Goal: Task Accomplishment & Management: Complete application form

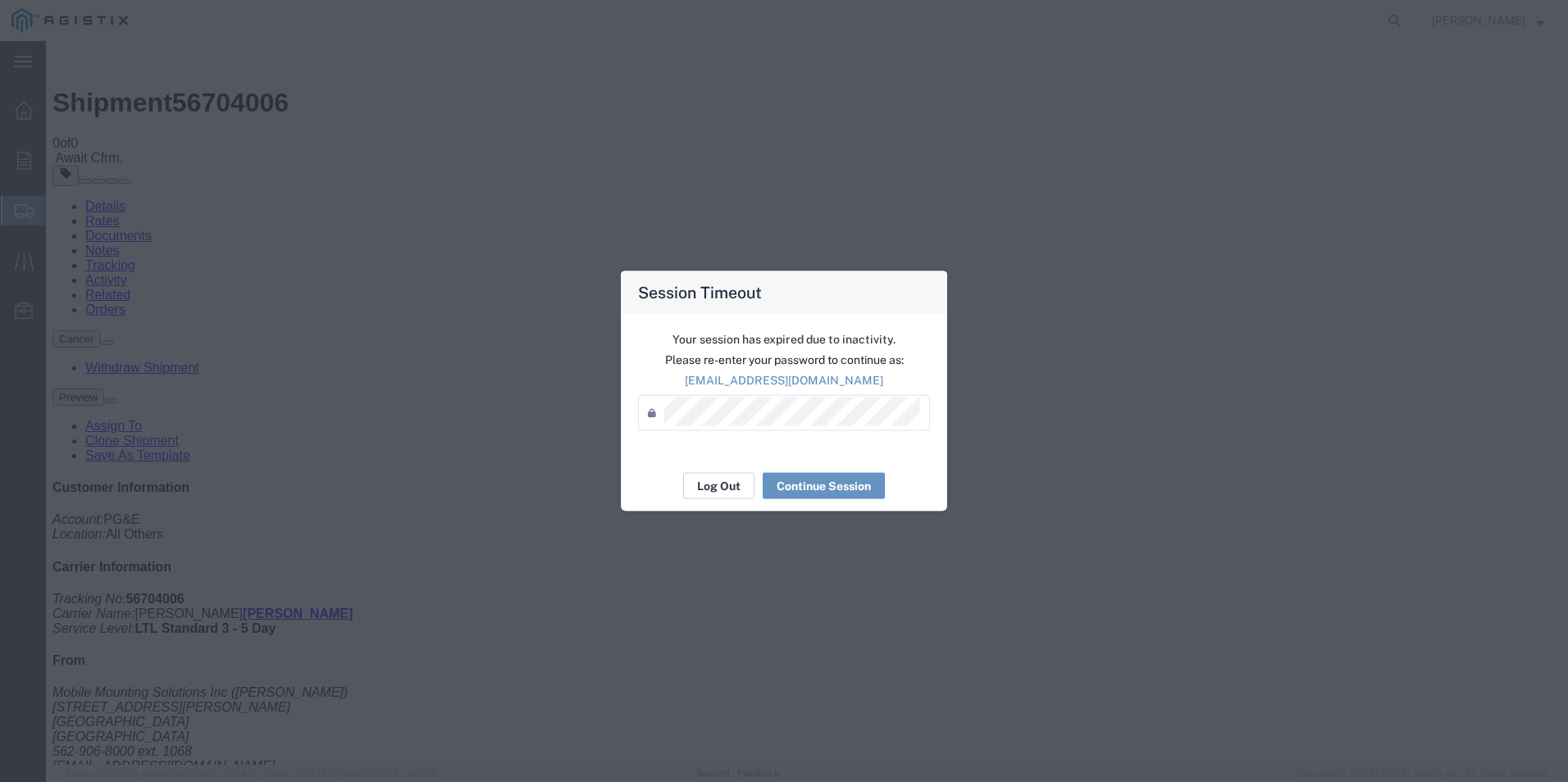
click at [721, 488] on button "Log Out" at bounding box center [718, 486] width 72 height 26
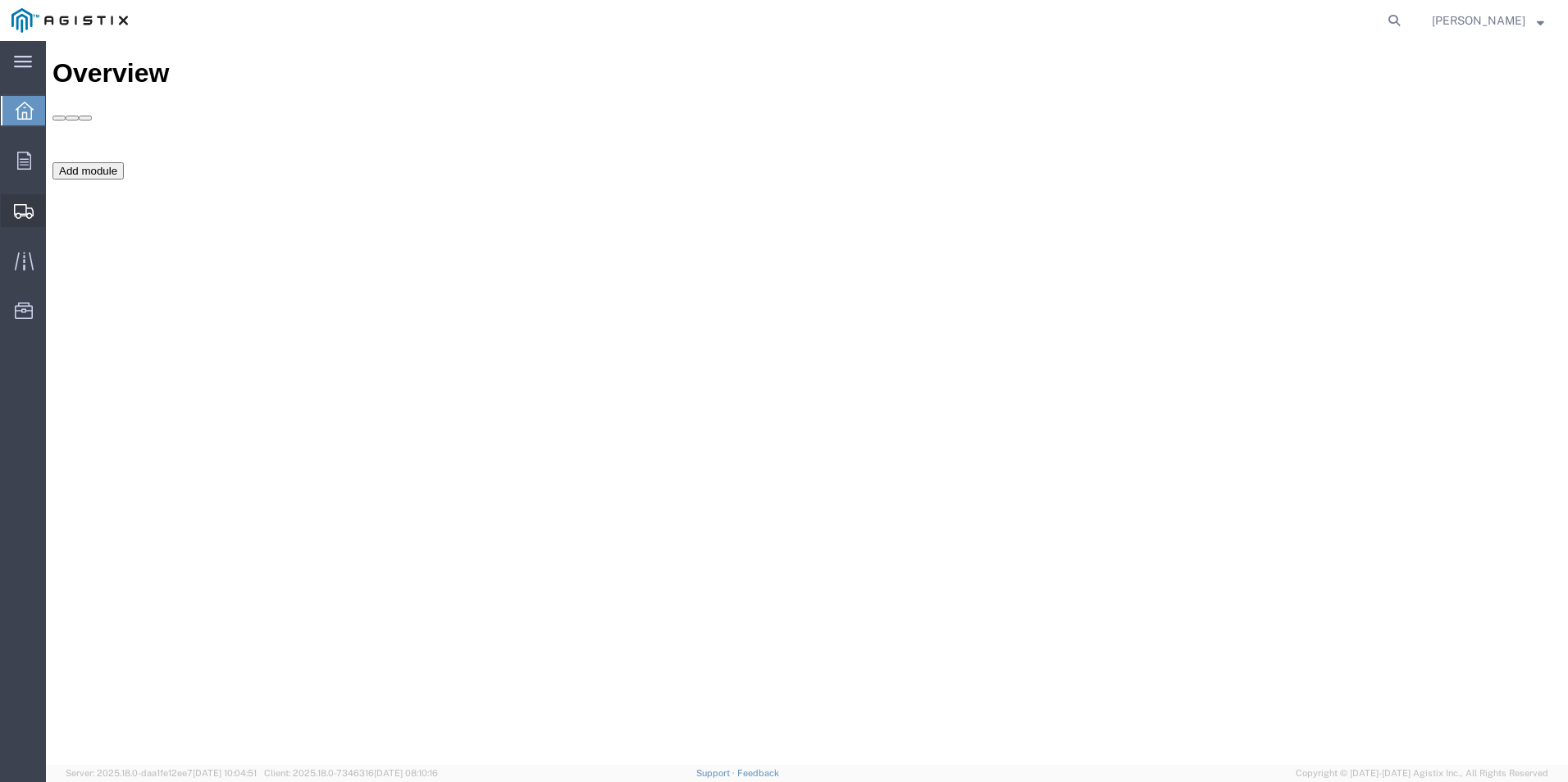
click at [0, 0] on span "Create Shipment" at bounding box center [0, 0] width 0 height 0
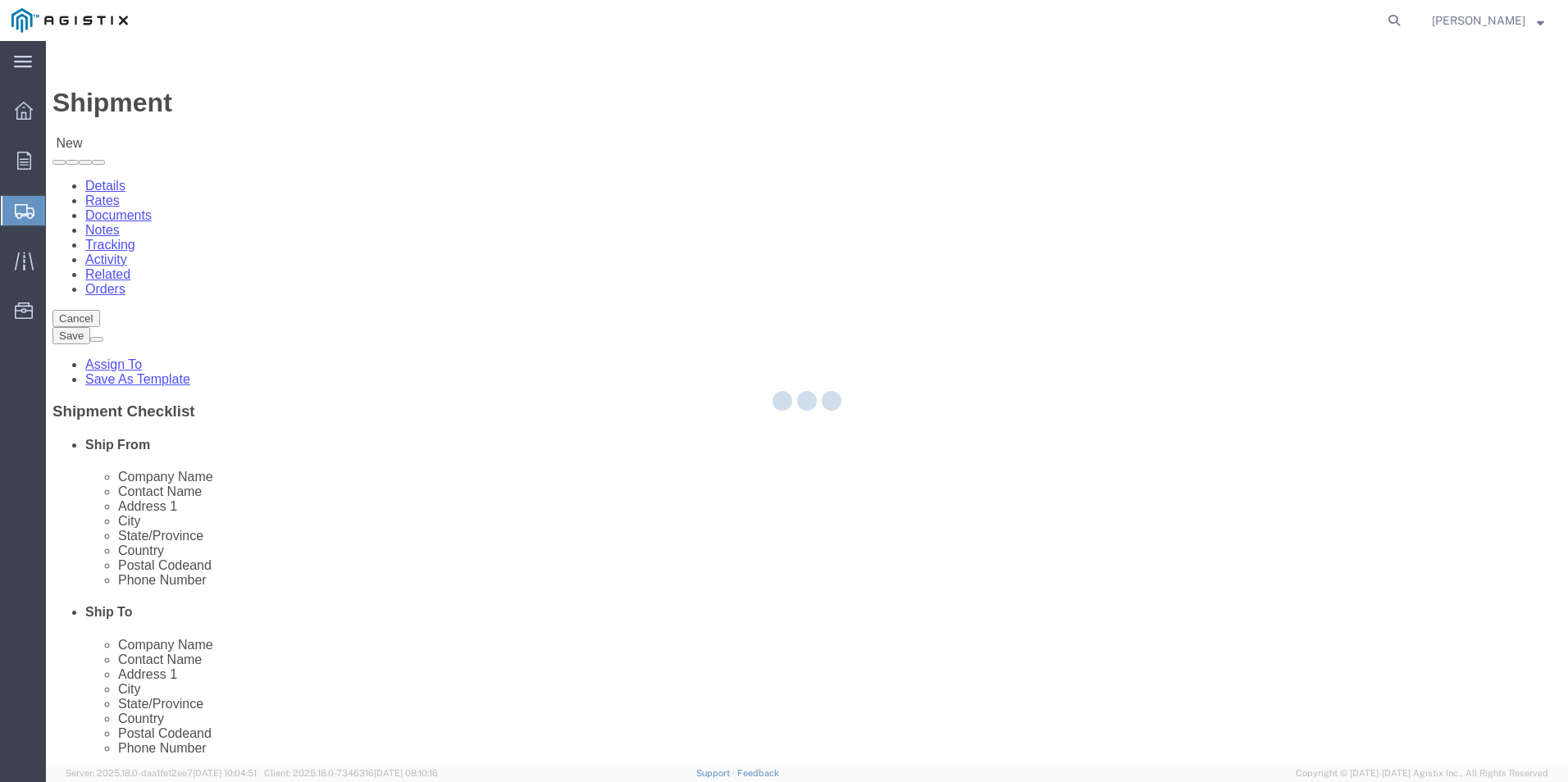
click at [509, 290] on div at bounding box center [807, 403] width 1522 height 724
select select
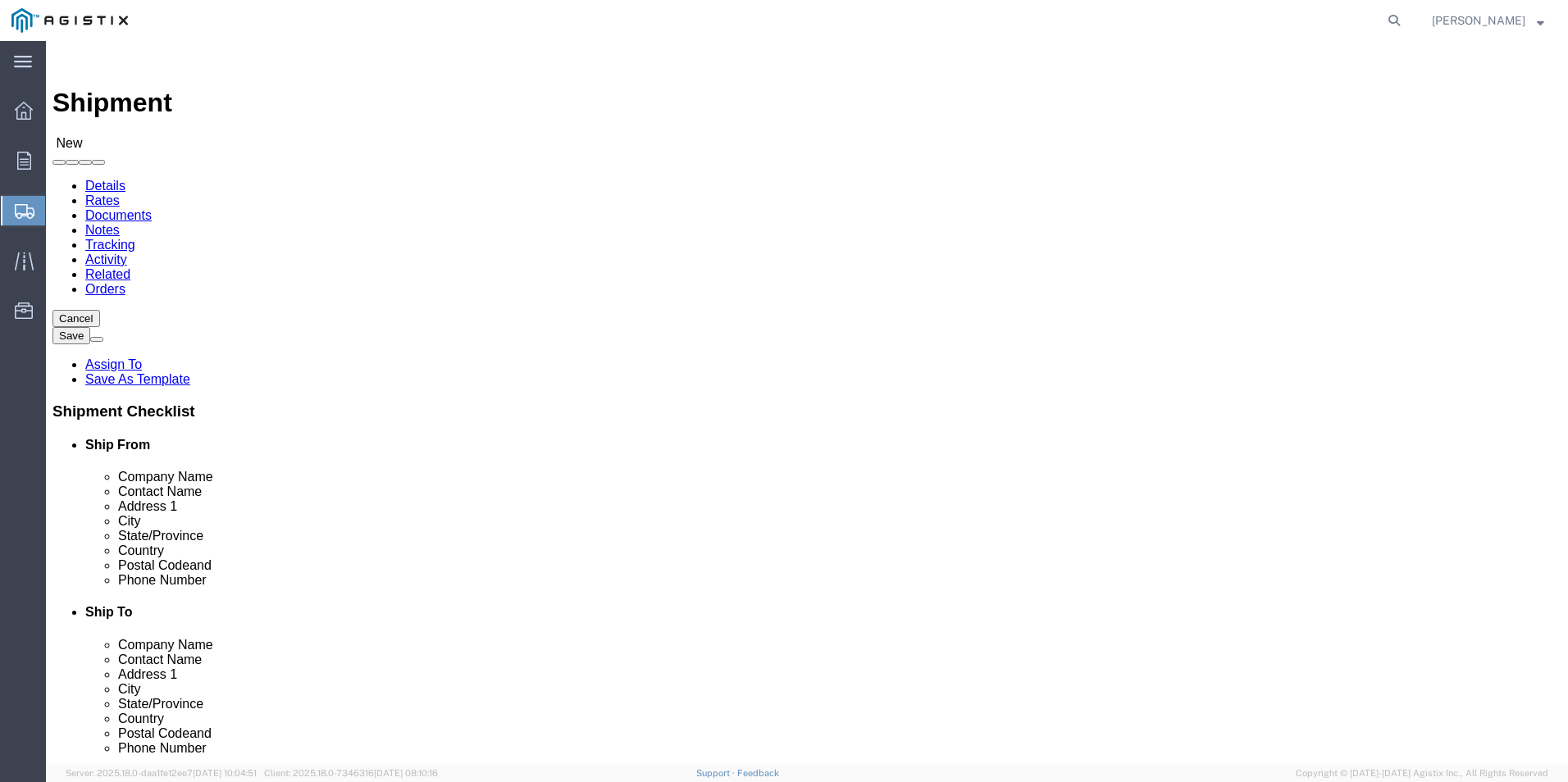
click select "Select Mobile Mounting Solutions Inc PG&E"
select select "9596"
click select "Select Mobile Mounting Solutions Inc PG&E"
select select
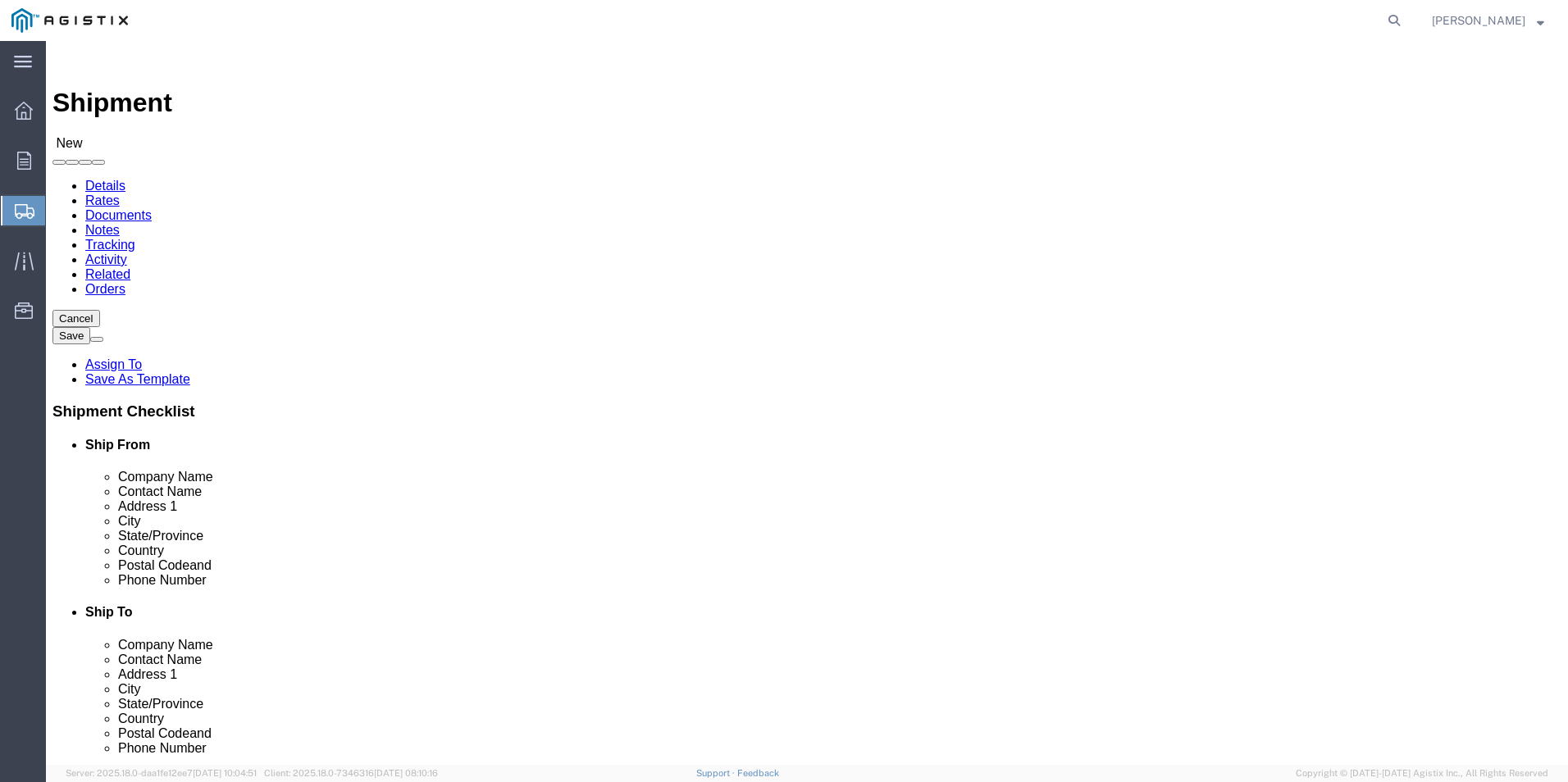
click select "Select All Others [GEOGRAPHIC_DATA] [GEOGRAPHIC_DATA] [GEOGRAPHIC_DATA] [GEOGRA…"
select select "23082"
click select "Select All Others [GEOGRAPHIC_DATA] [GEOGRAPHIC_DATA] [GEOGRAPHIC_DATA] [GEOGRA…"
select select "MYPROFILE"
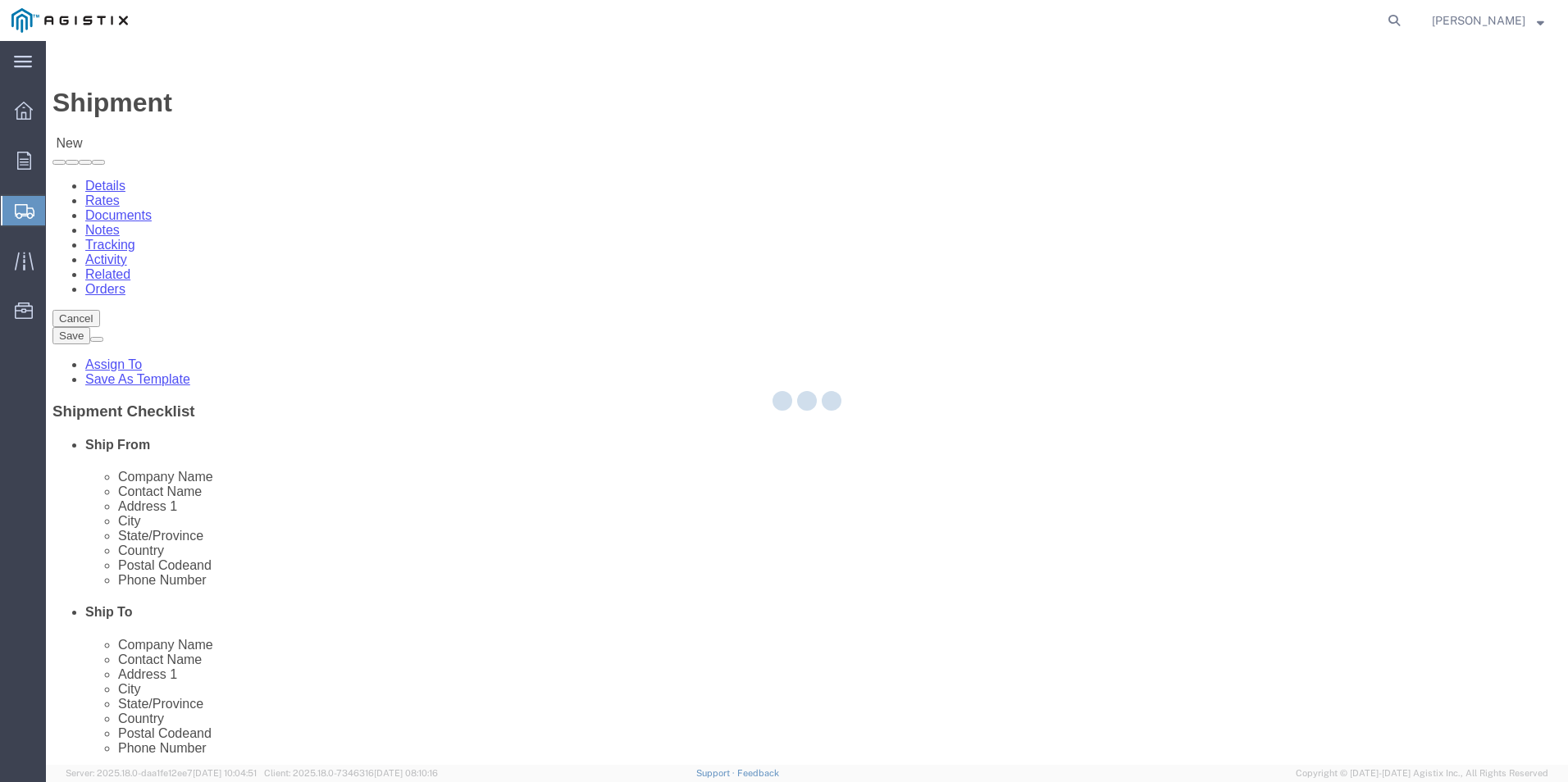
select select "CA"
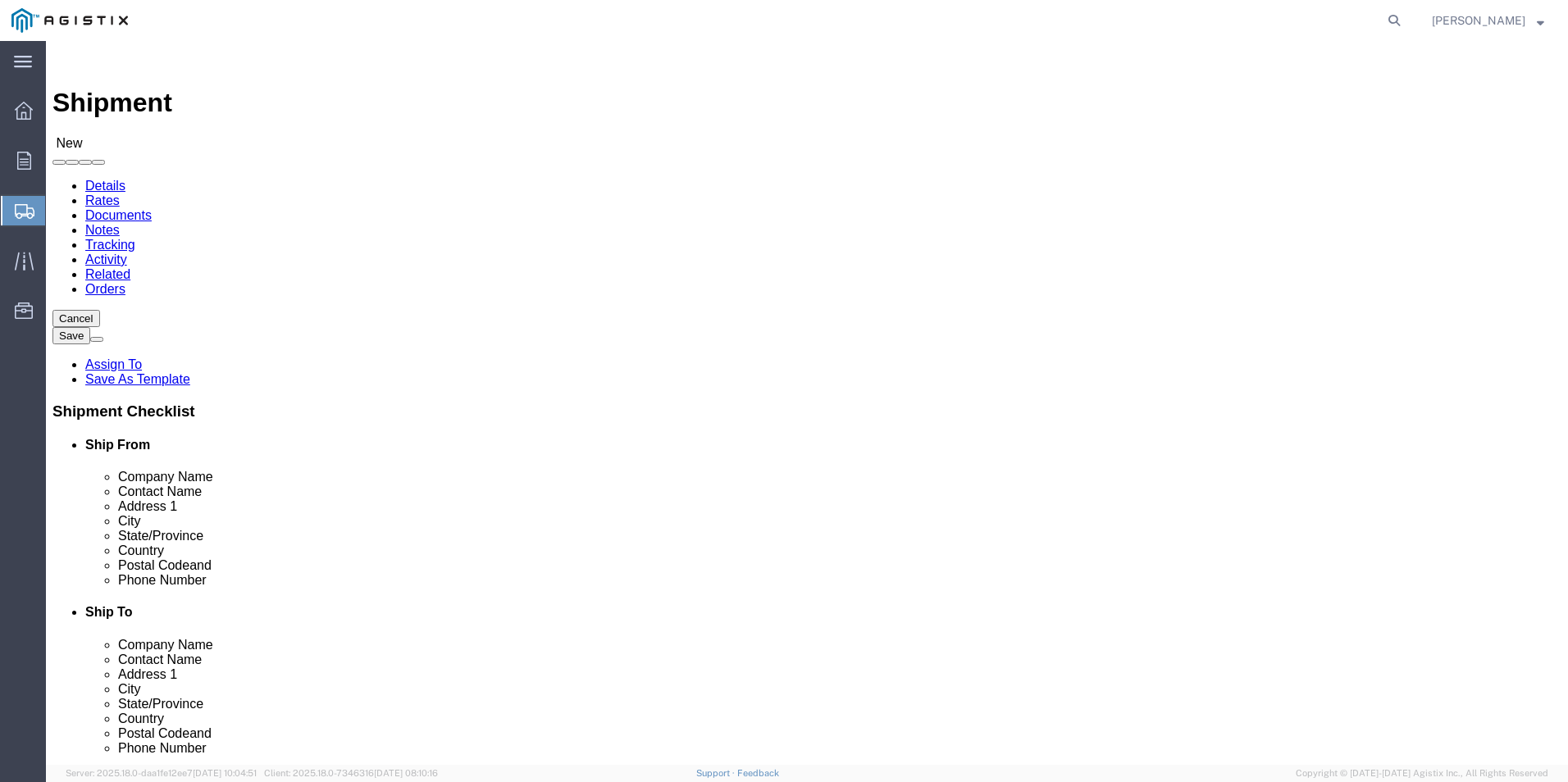
click input "text"
type input "GRAYBAR ELECTRIC CO"
click input "text"
type input "[PERSON_NAME]"
click input "text"
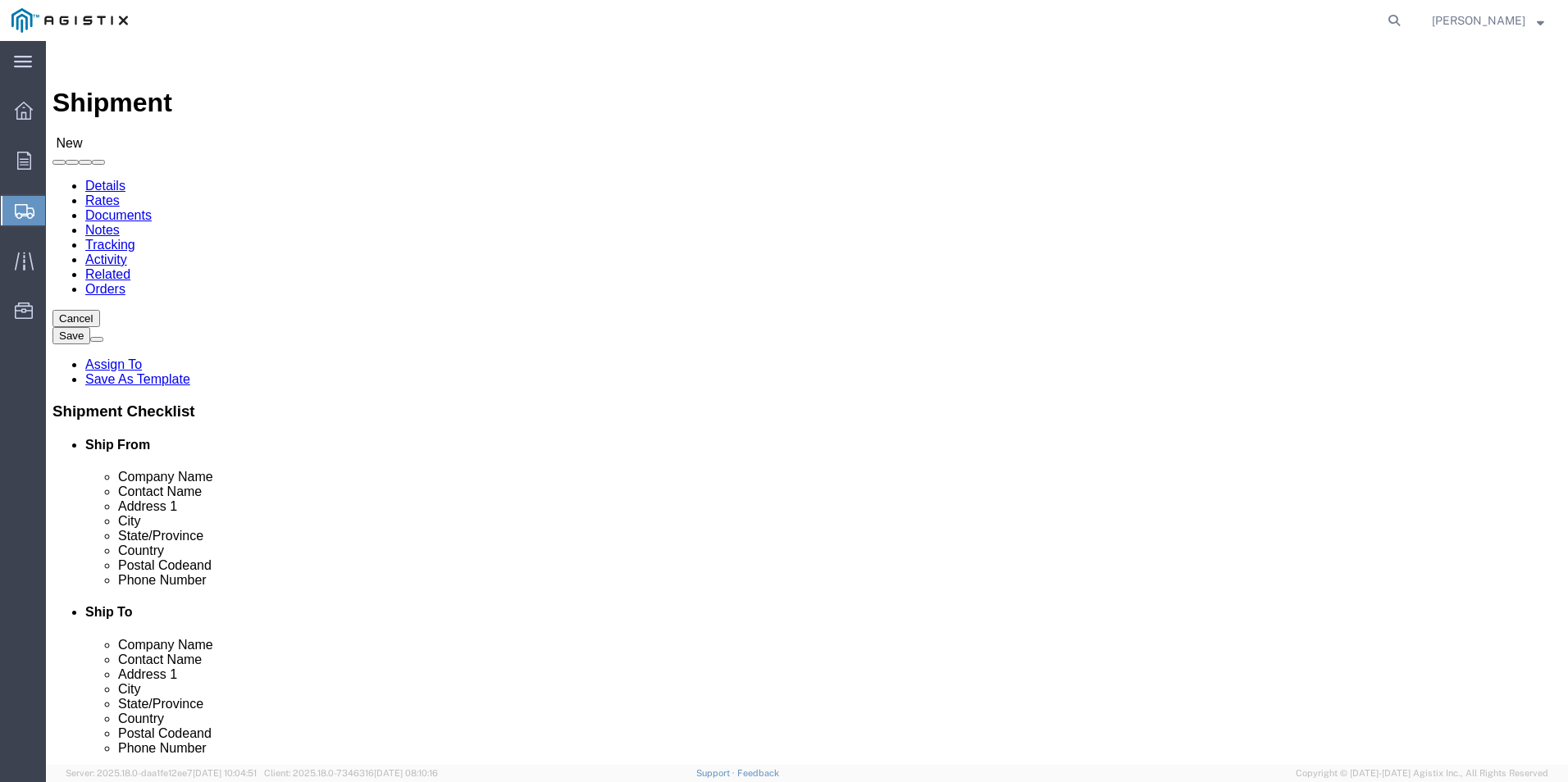
type input "[STREET_ADDRESS]"
click input "text"
type input "[GEOGRAPHIC_DATA]"
click label "State/Province"
type input "CAL"
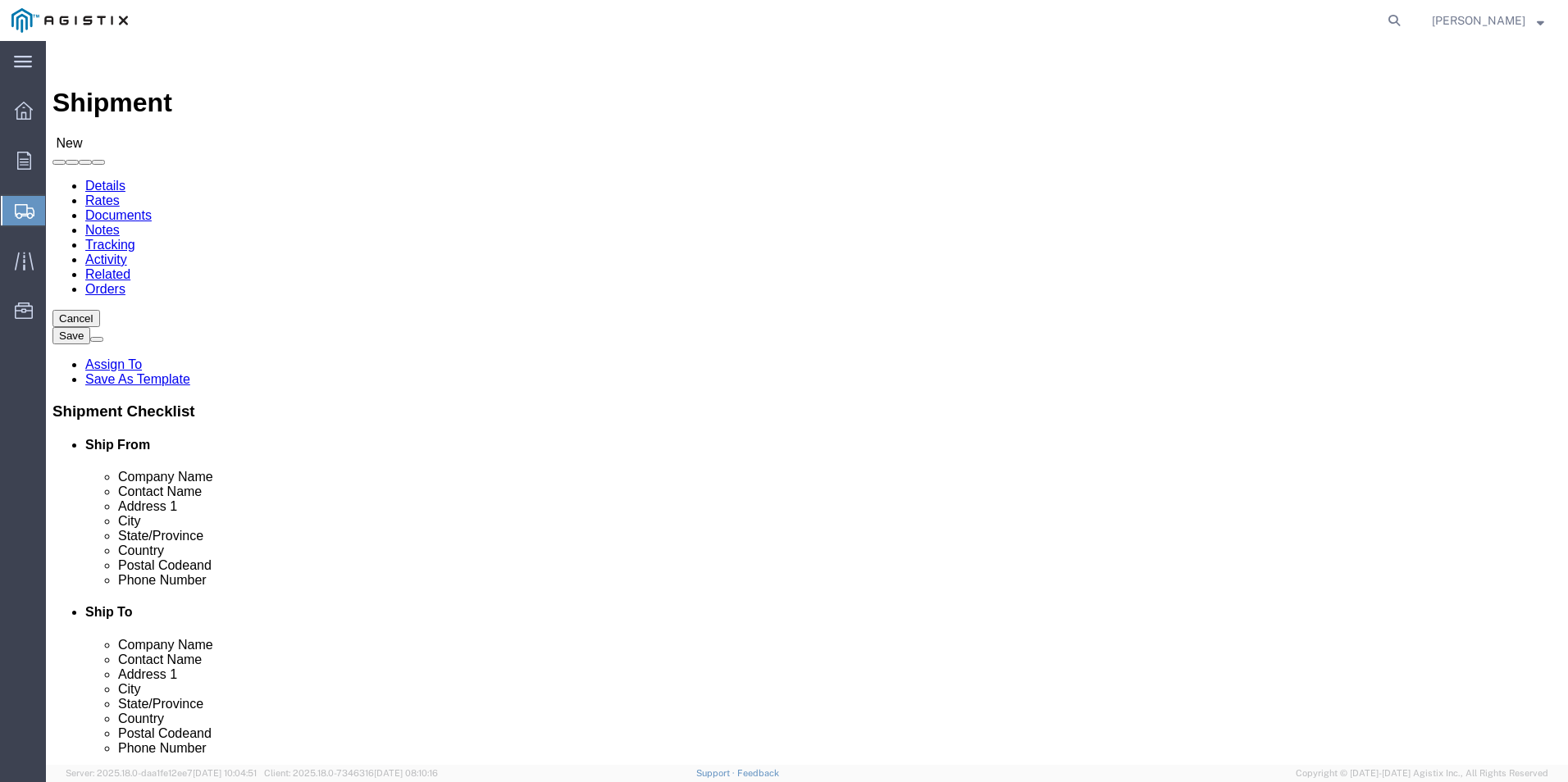
click div "Postal Code"
click input "Postal Code"
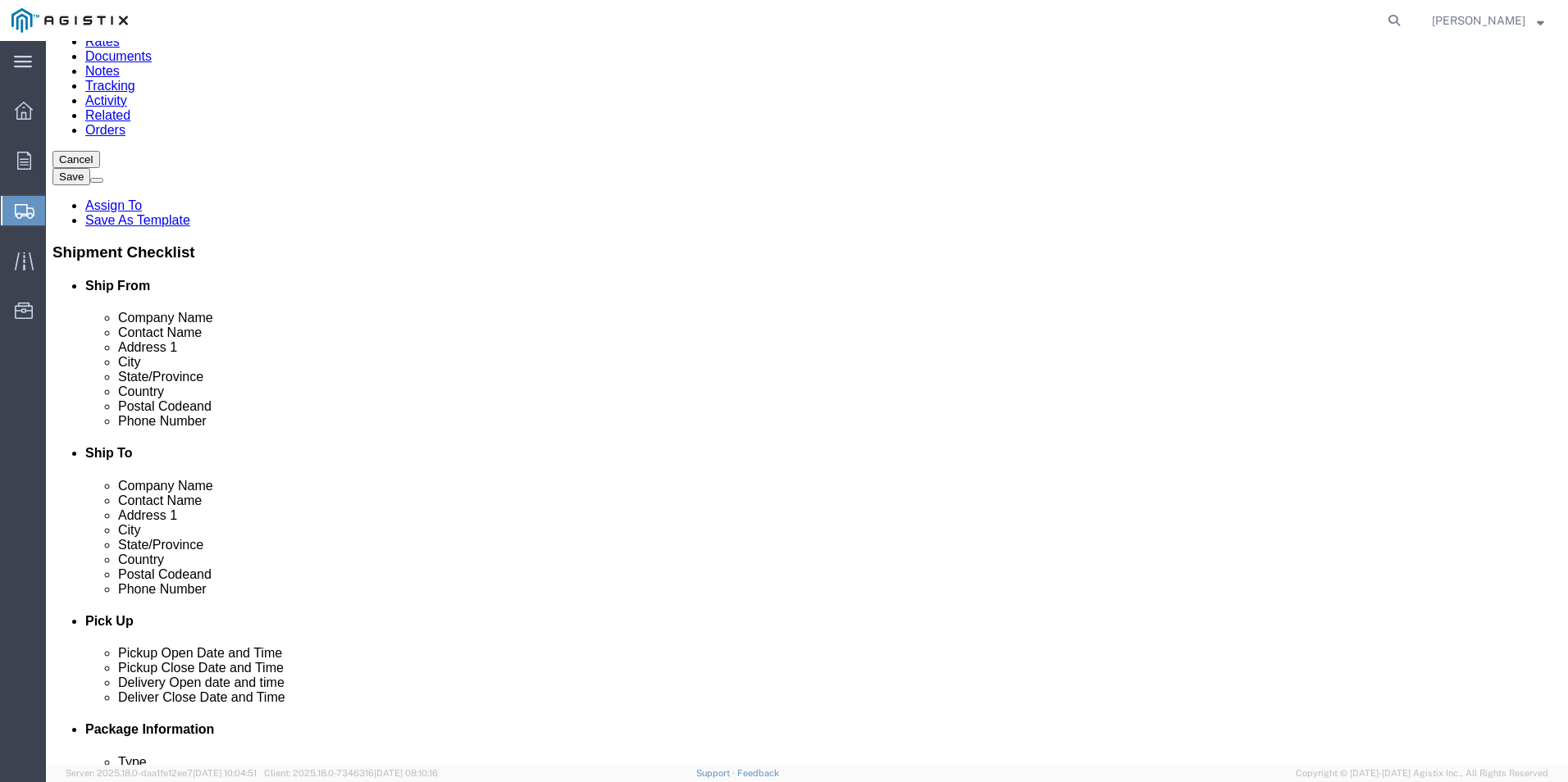
scroll to position [164, 0]
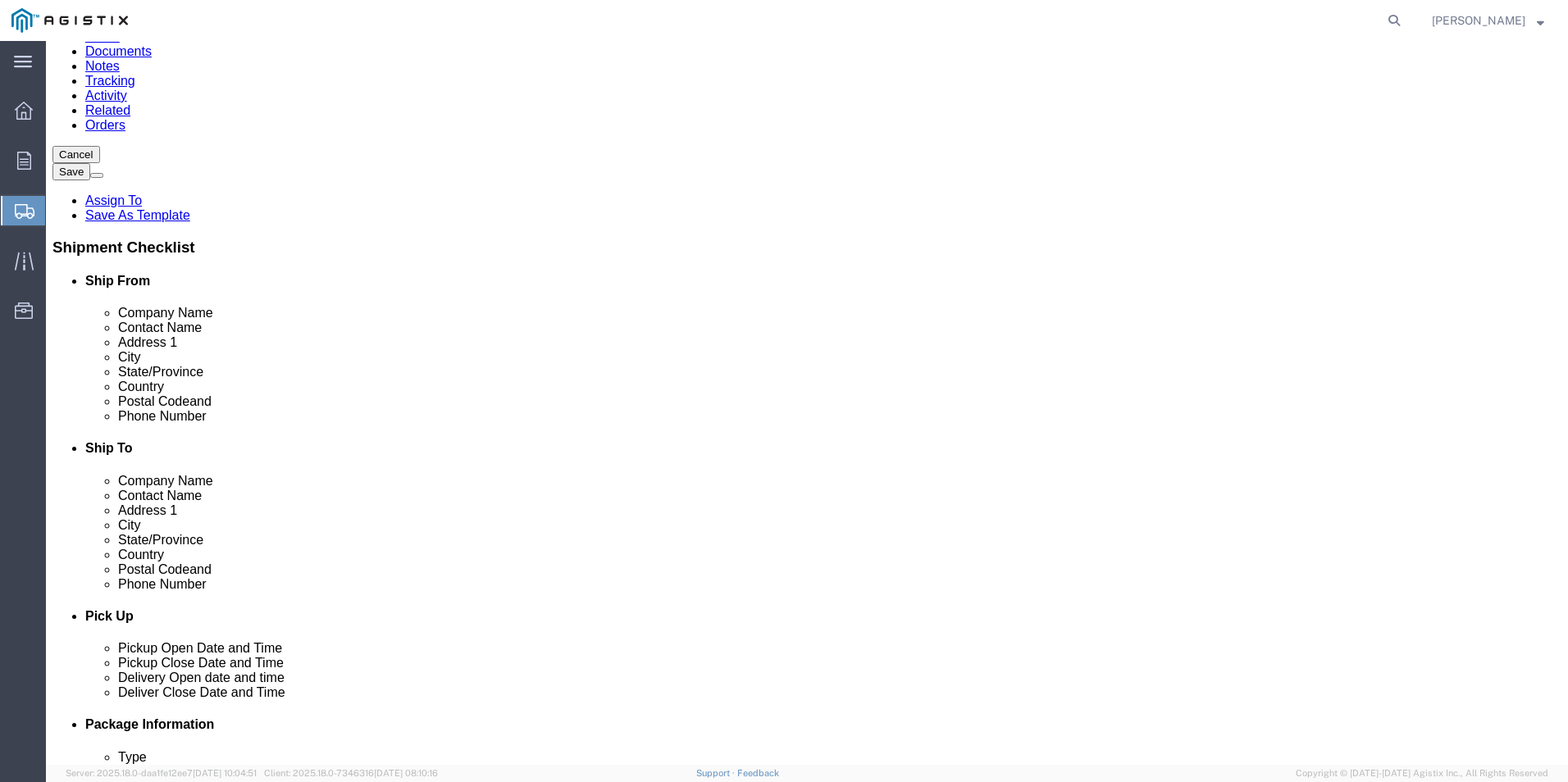
type input "93725"
drag, startPoint x: 846, startPoint y: 523, endPoint x: 837, endPoint y: 525, distance: 9.2
click input "text"
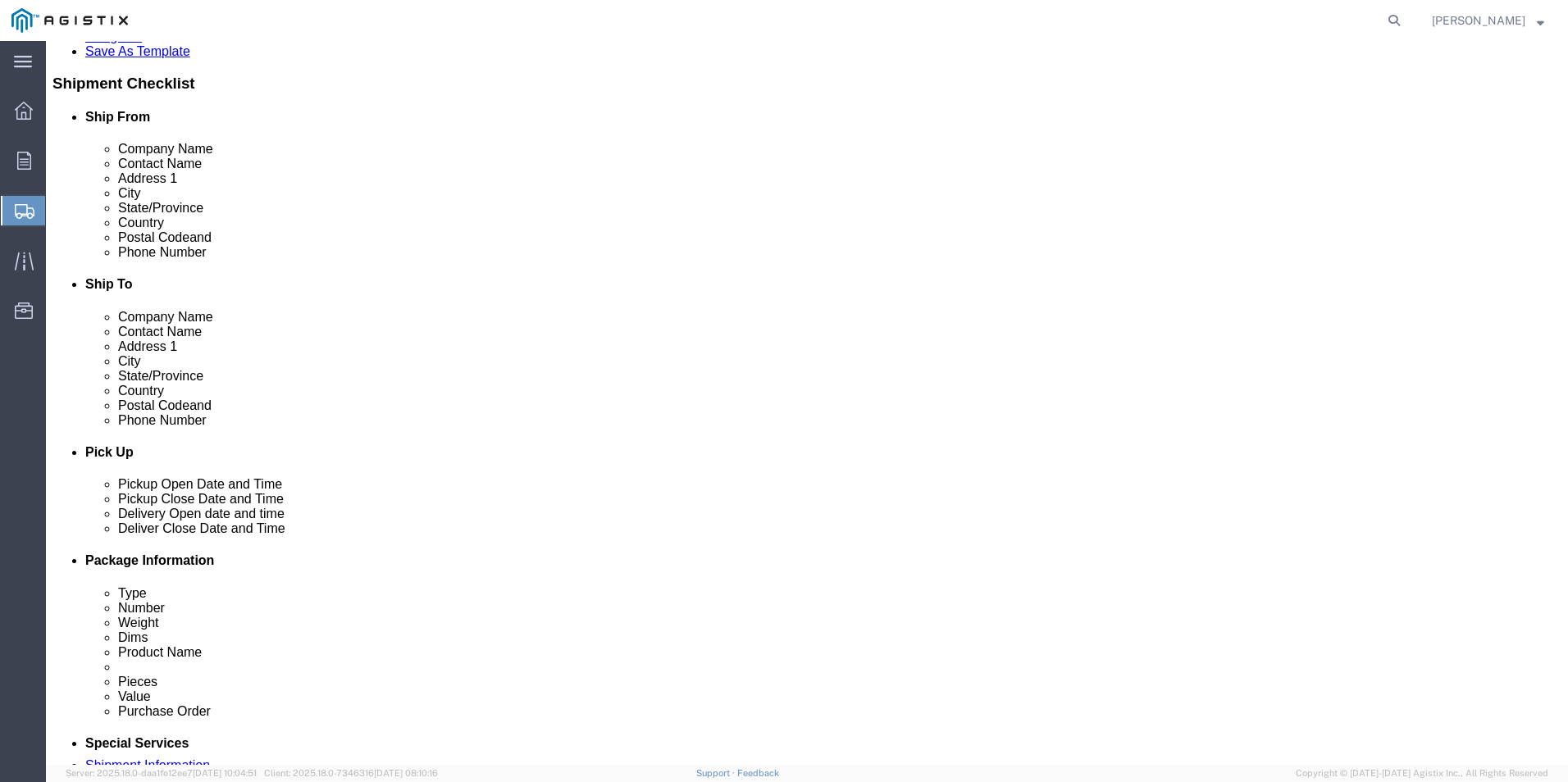
scroll to position [574, 0]
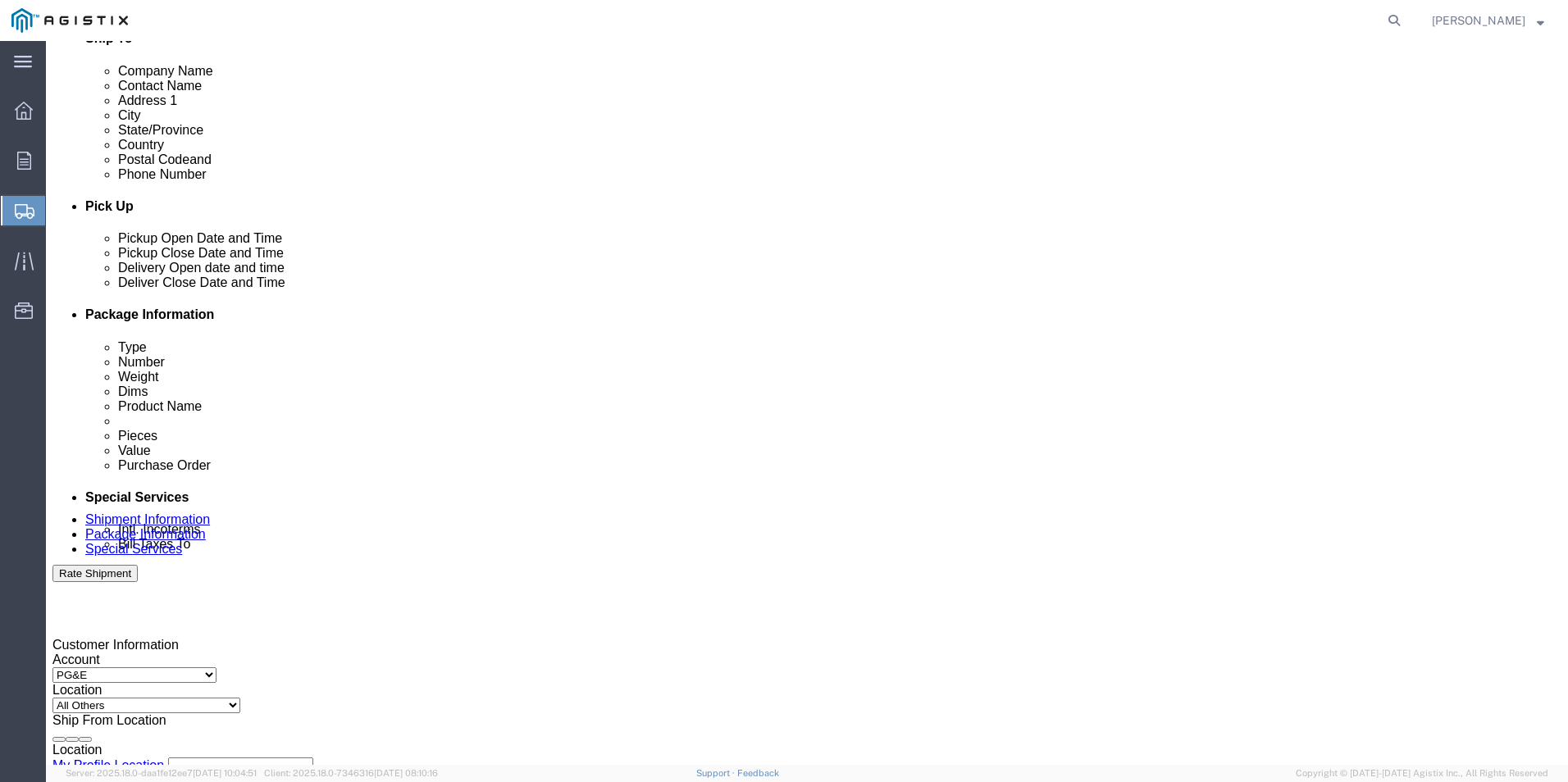
type input "[PHONE_NUMBER]"
click div "[DATE] 4:00 PM"
click input "4:00 PM"
type input "10:00 AM"
click button "Apply"
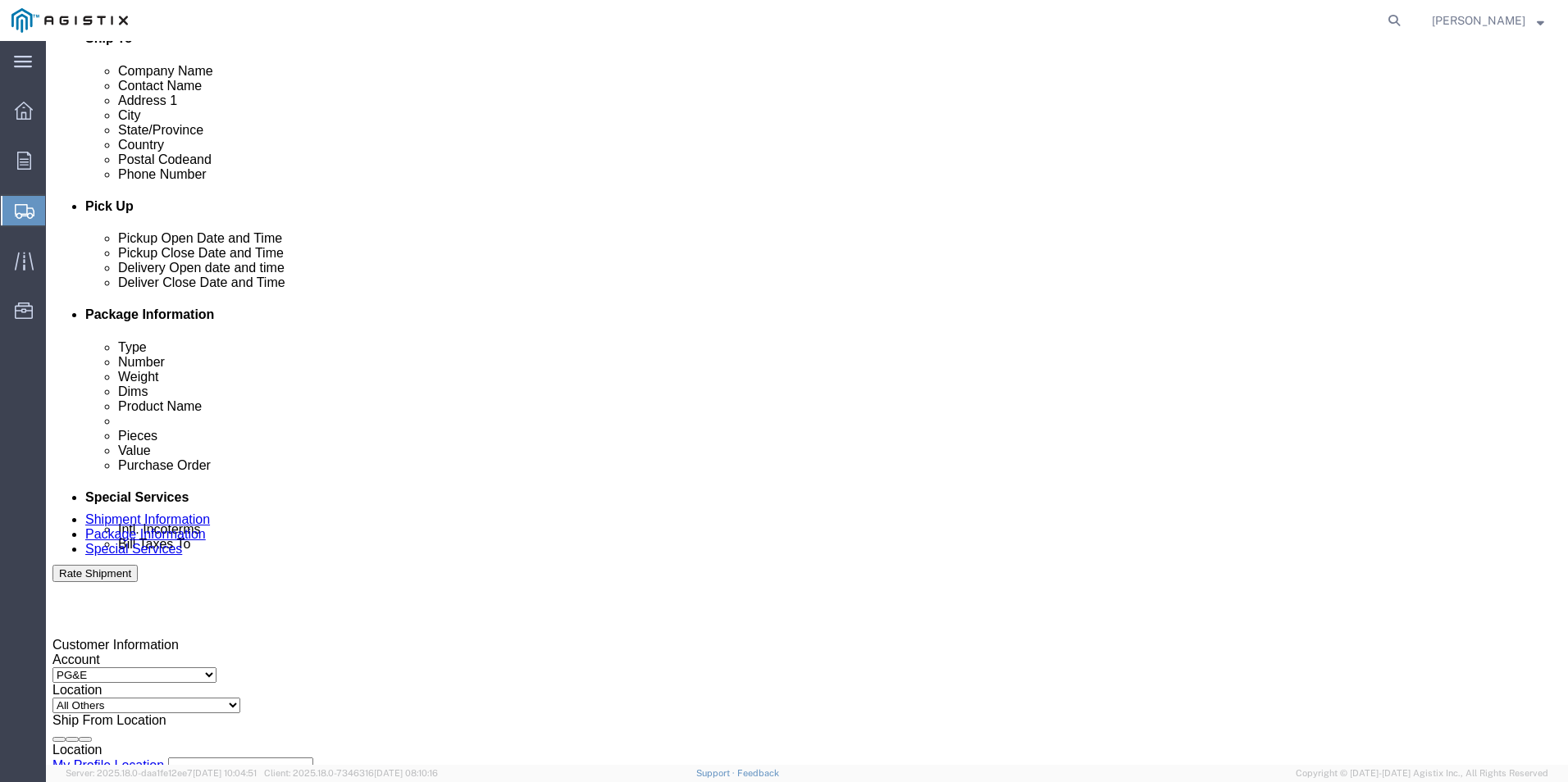
click div "[DATE] 11:00 AM"
drag, startPoint x: 421, startPoint y: 707, endPoint x: 406, endPoint y: 710, distance: 15.3
click input "4:00 AM"
type input "4:00 PM"
click button "Apply"
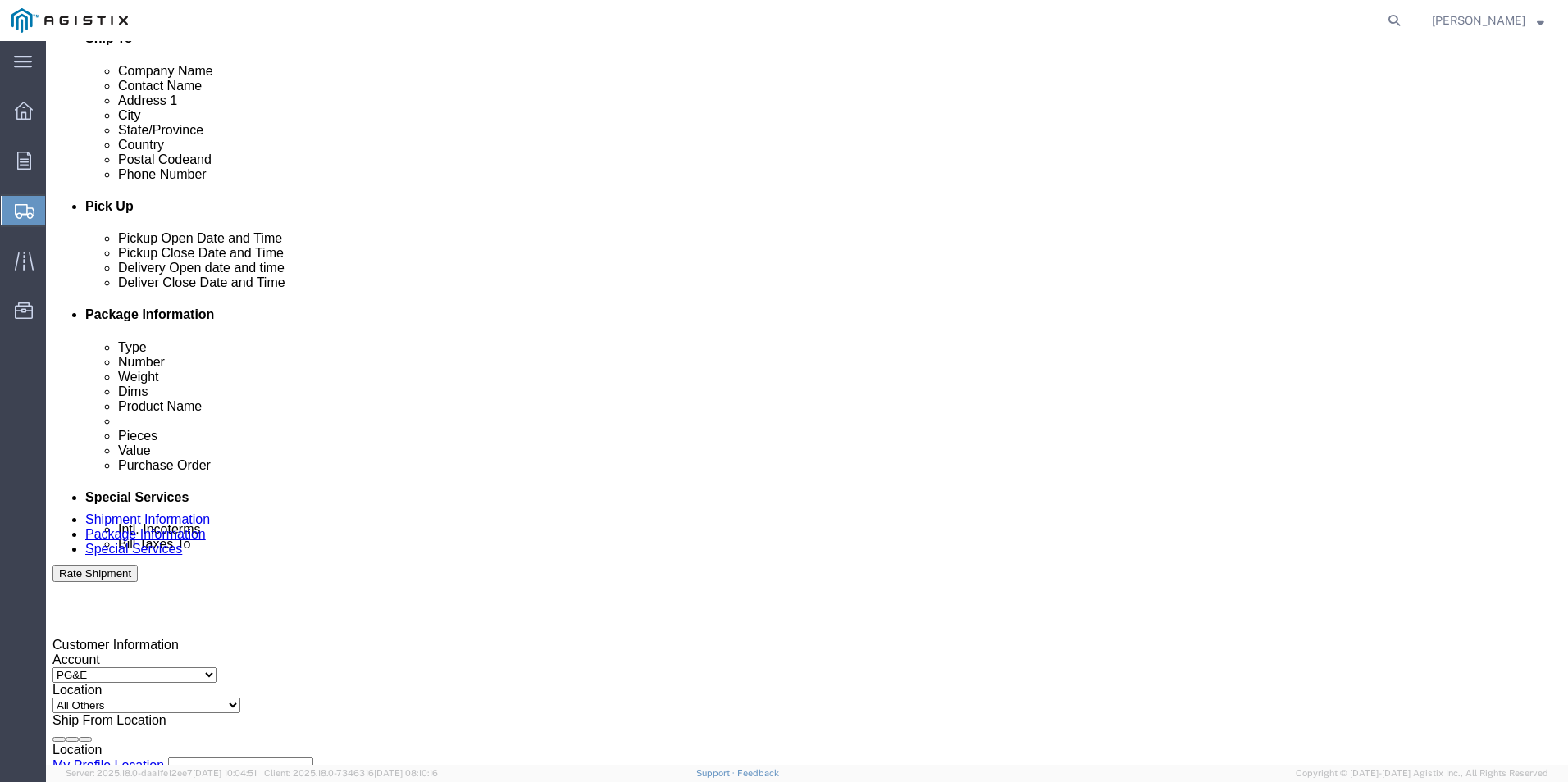
click div
click input "5:00 PM"
type input "10:00 AM"
click button "Apply"
click div
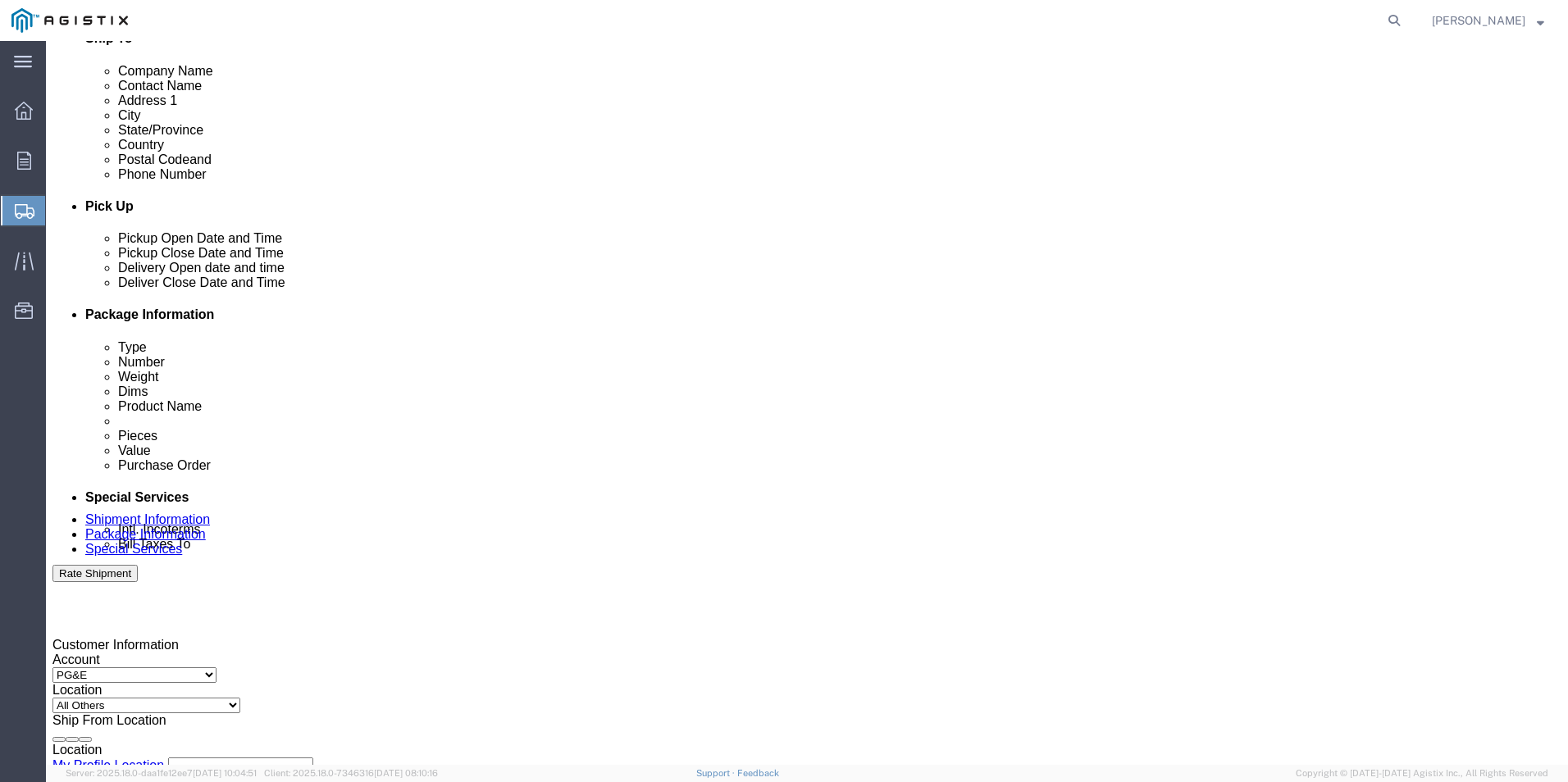
click input "4:00 AM"
type input "4:00 PM"
click button "Apply"
click input "text"
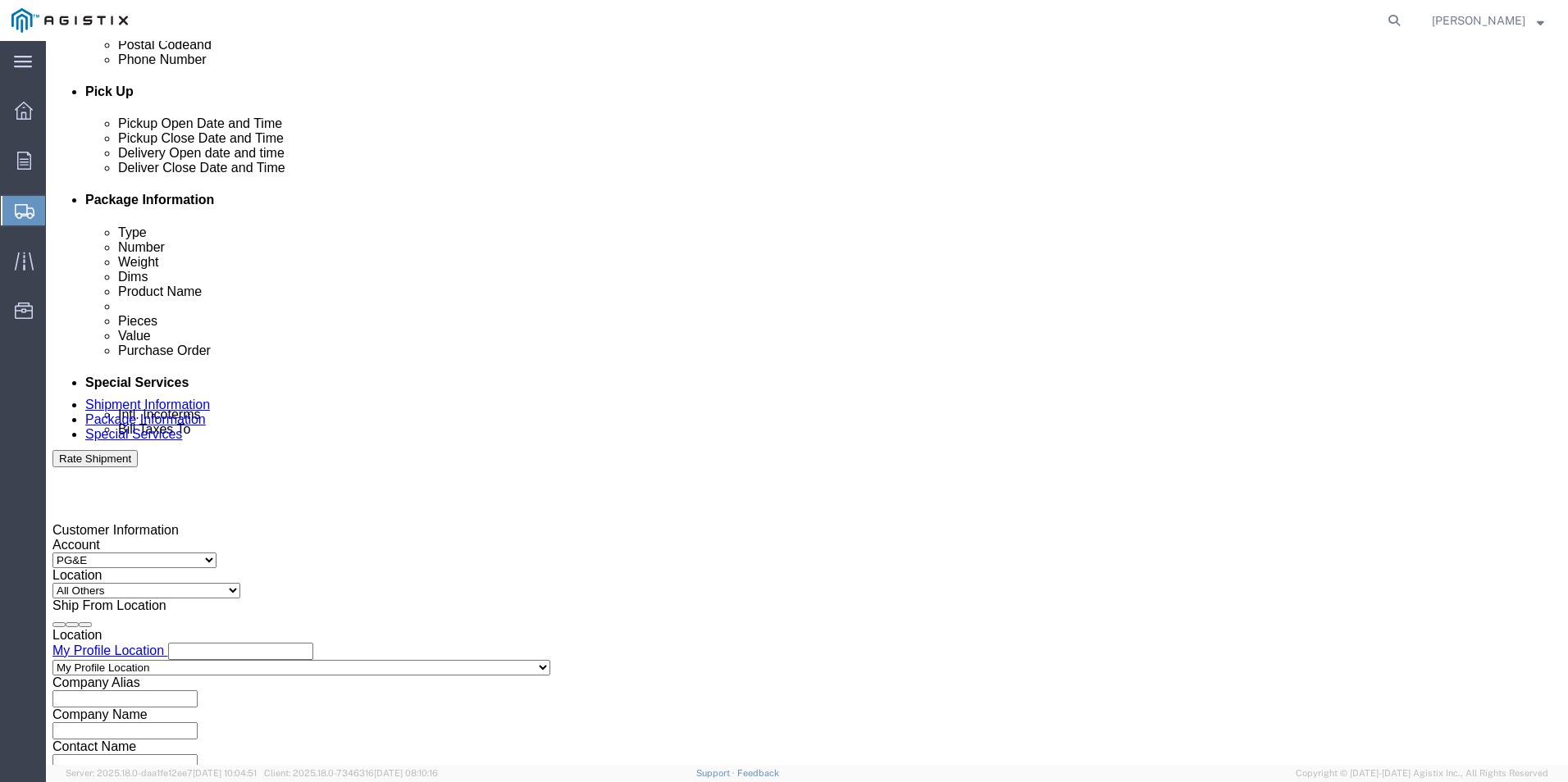
scroll to position [818, 0]
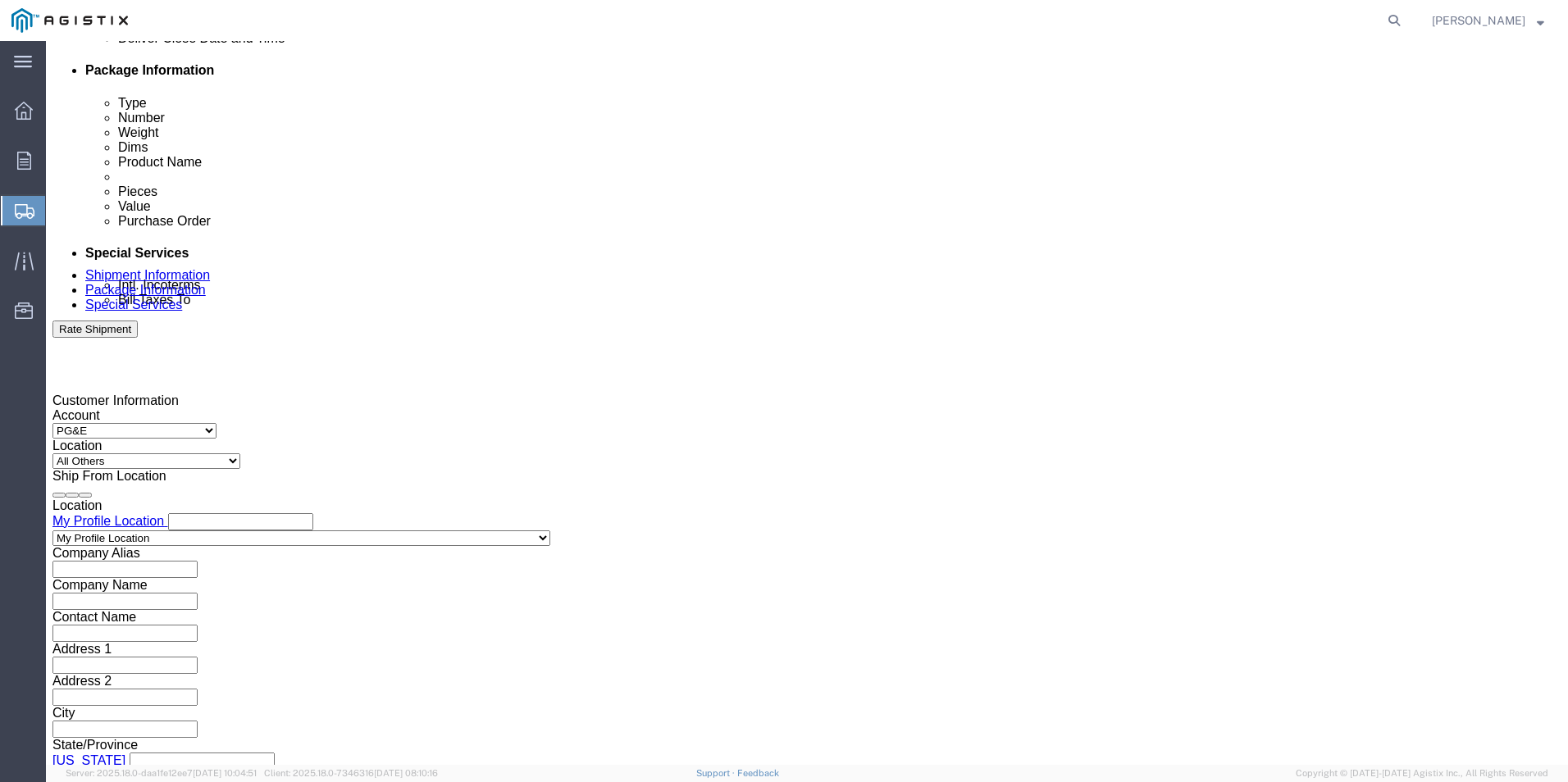
type input "4527011245"
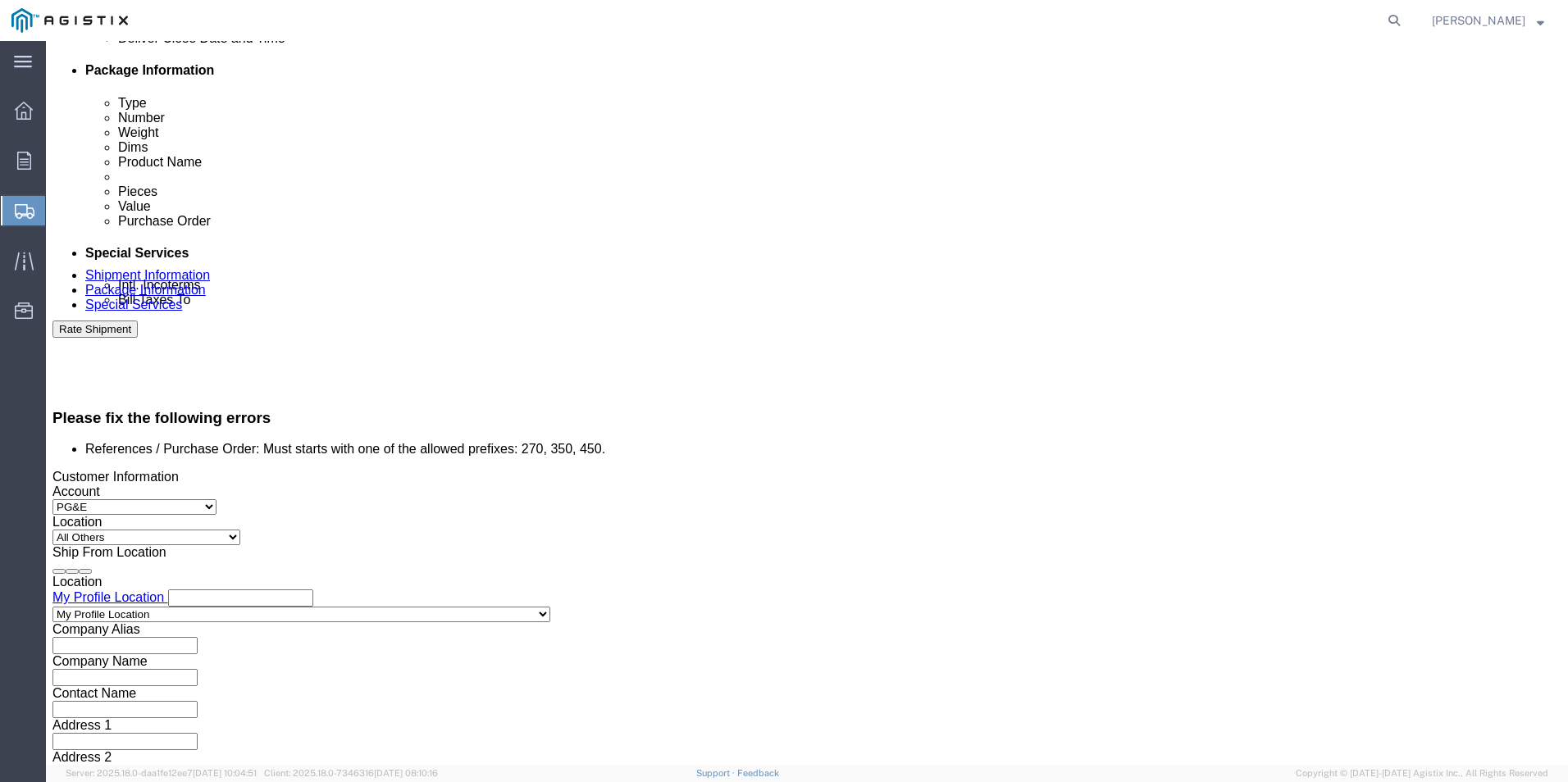
scroll to position [886, 0]
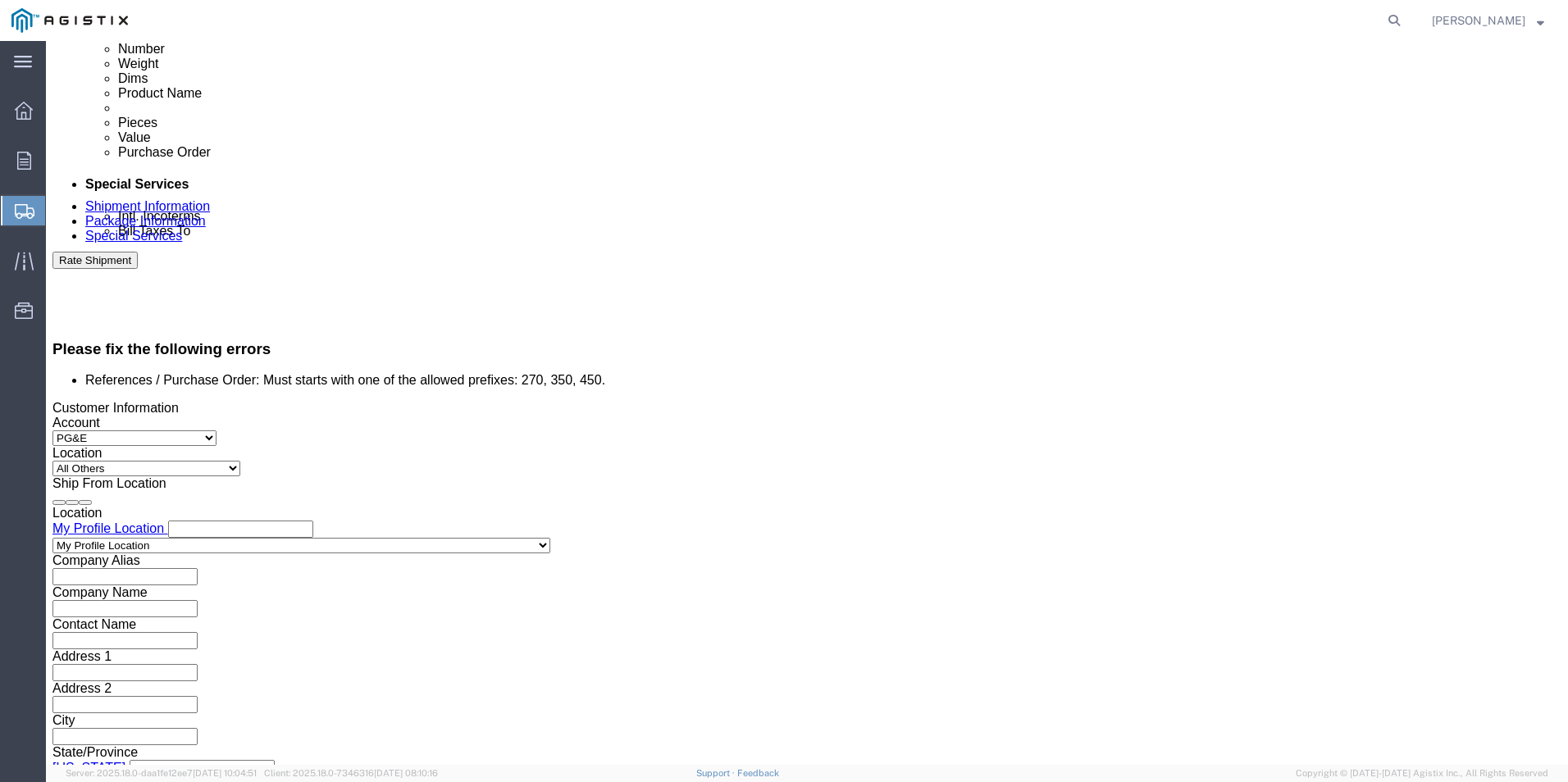
click button "Continue"
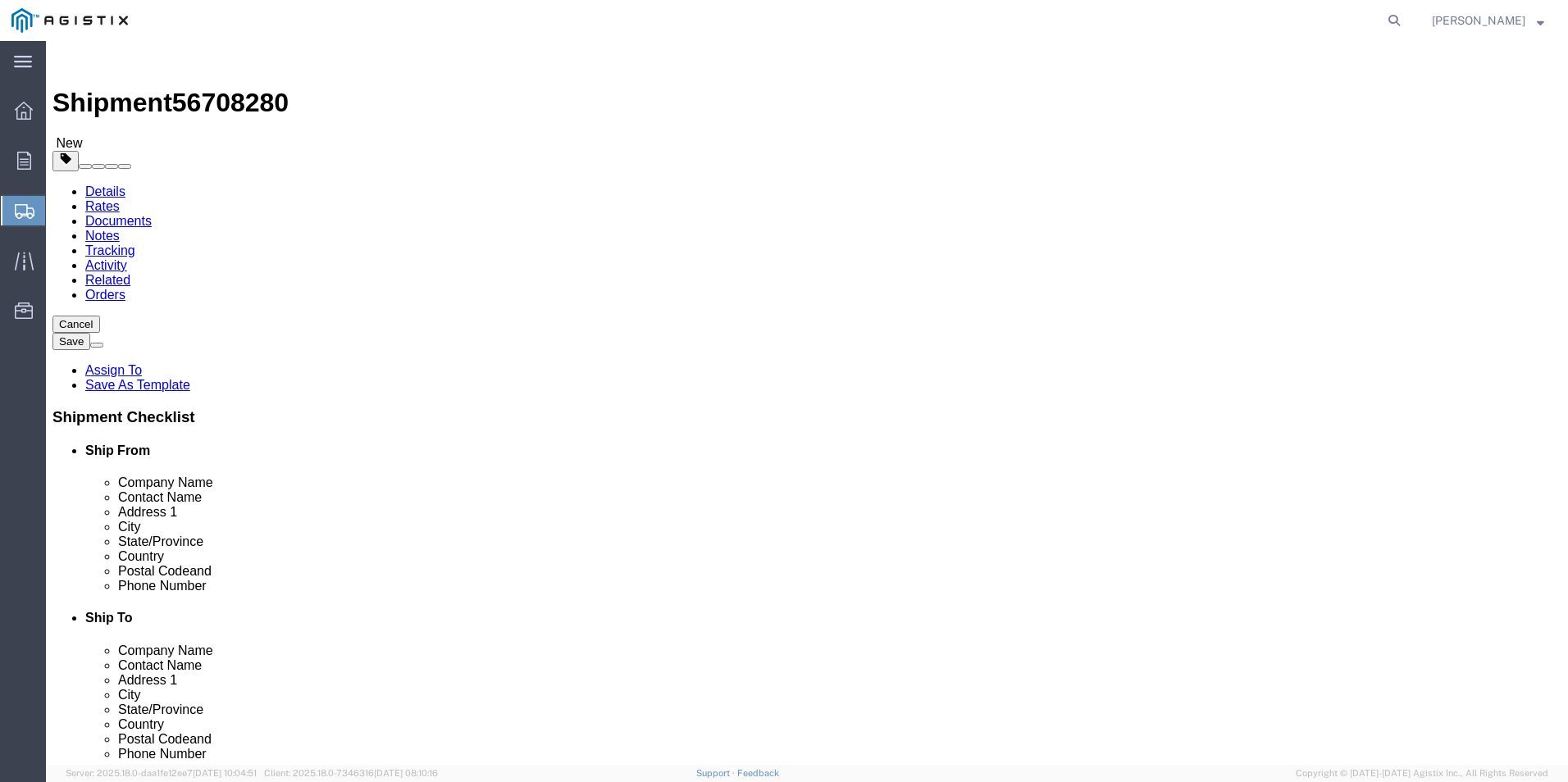
click select "Select Bulk Bundle(s) Cardboard Box(es) Carton(s) Crate(s) Drum(s) (Fiberboard)…"
select select "PSNS"
click select "Select Bulk Bundle(s) Cardboard Box(es) Carton(s) Crate(s) Drum(s) (Fiberboard)…"
click input "Length : This field is required."
click select "Select Bulk Bundle(s) Cardboard Box(es) Carton(s) Crate(s) Drum(s) (Fiberboard)…"
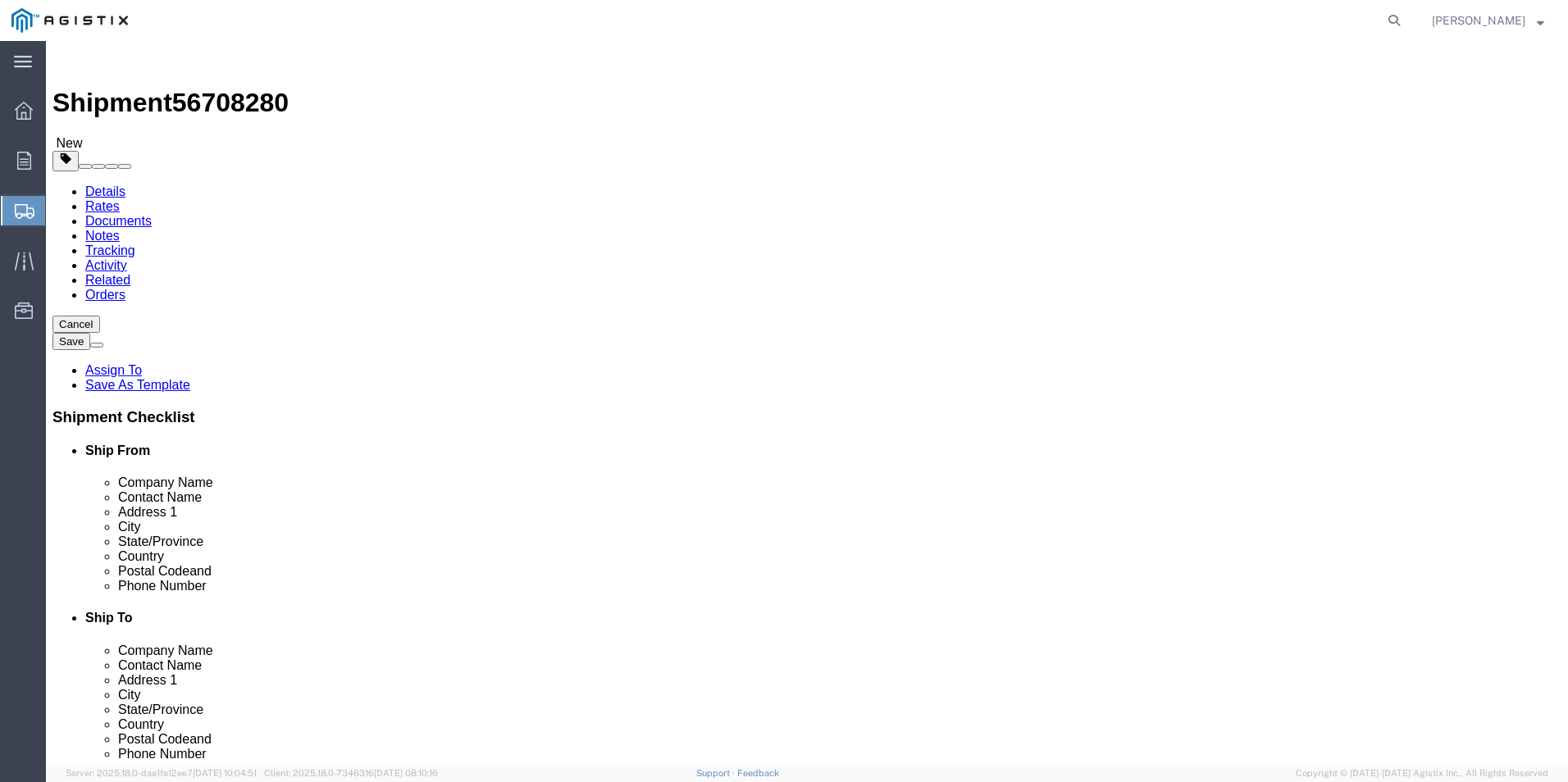
click select "Select Bulk Bundle(s) Cardboard Box(es) Carton(s) Crate(s) Drum(s) (Fiberboard)…"
drag, startPoint x: 242, startPoint y: 510, endPoint x: 228, endPoint y: 499, distance: 17.8
click input "Length : This field is required."
type input "262"
type input "4"
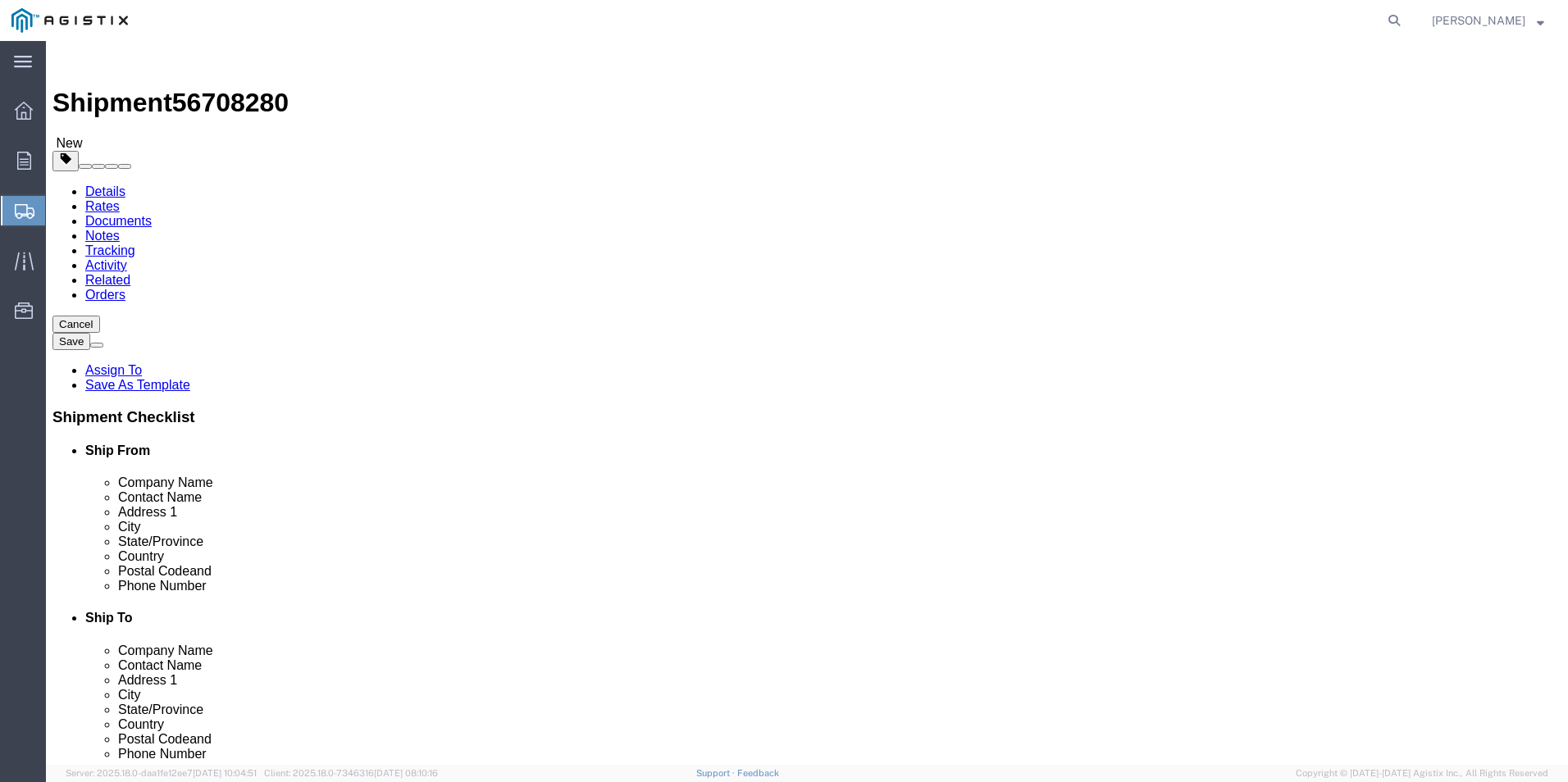
type input "4"
click input "0.00"
type input "0"
type input "60"
click select "Select Bulk Bundle(s) Cardboard Box(es) Carton(s) Crate(s) Drum(s) (Fiberboard)…"
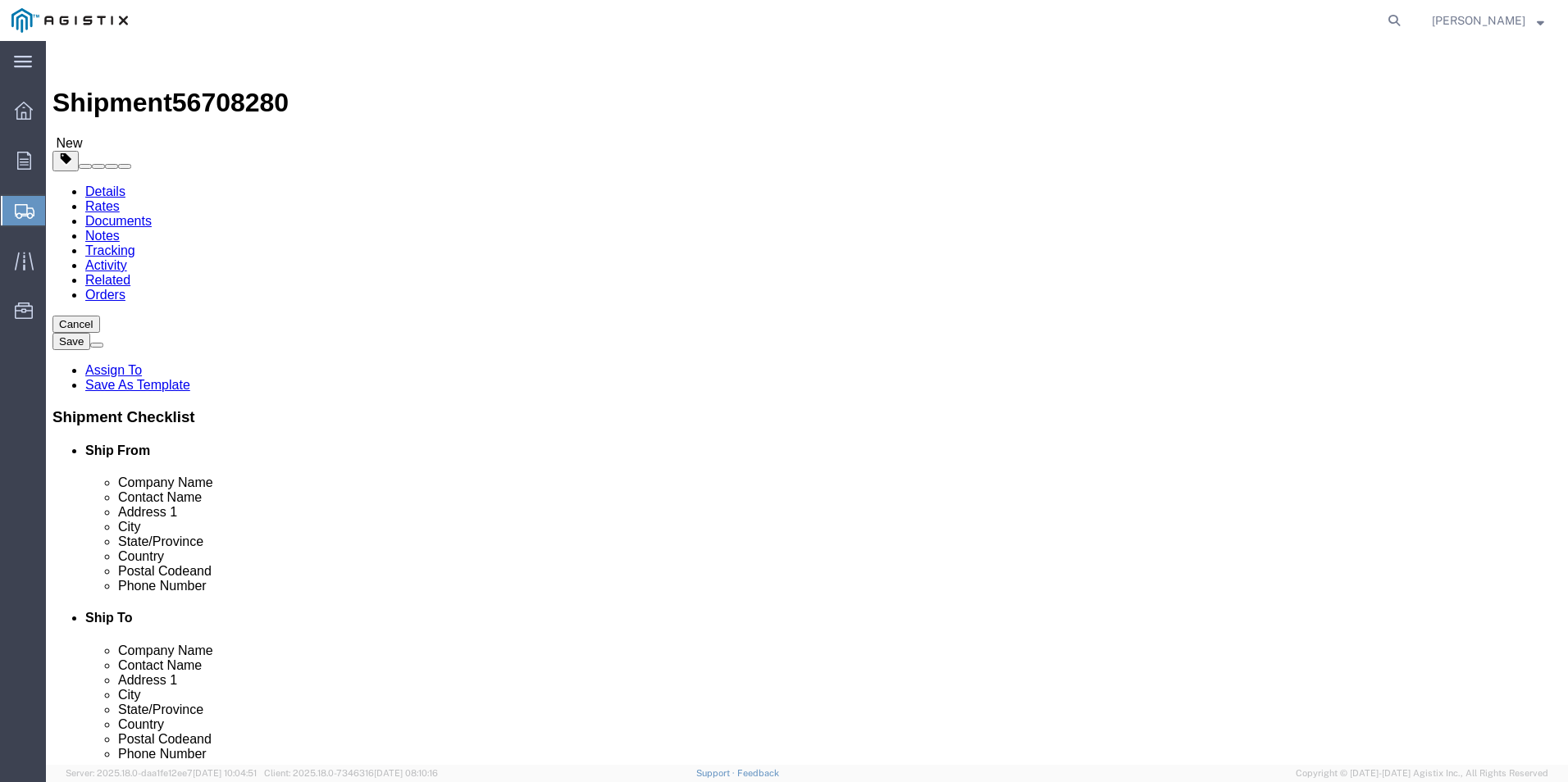
select select "YRPK"
click select "Select Bulk Bundle(s) Cardboard Box(es) Carton(s) Crate(s) Drum(s) (Fiberboard)…"
click span
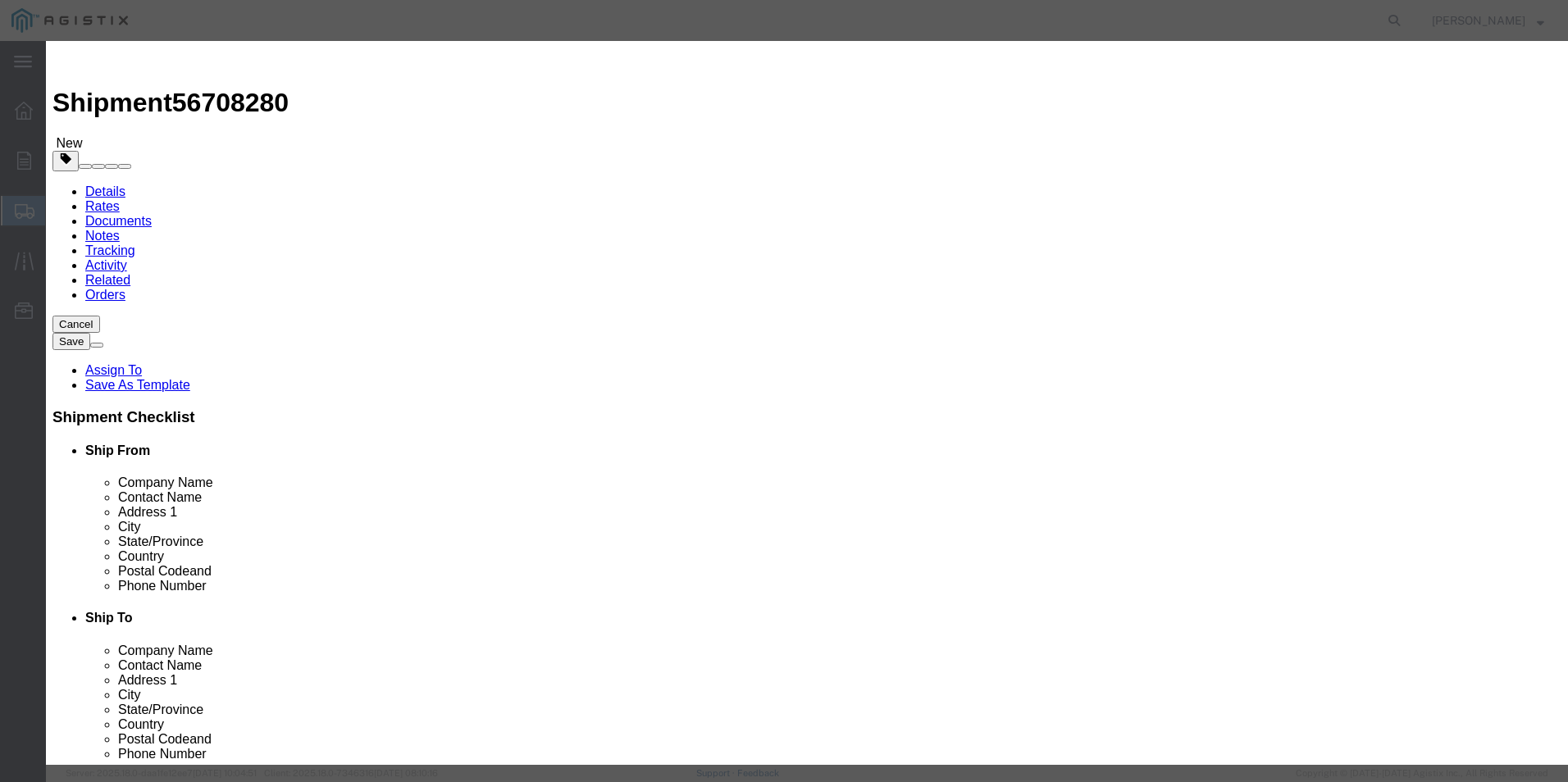
click input "text"
type input "TELANT150F6-4"
click input "0"
type input "1"
click input "text"
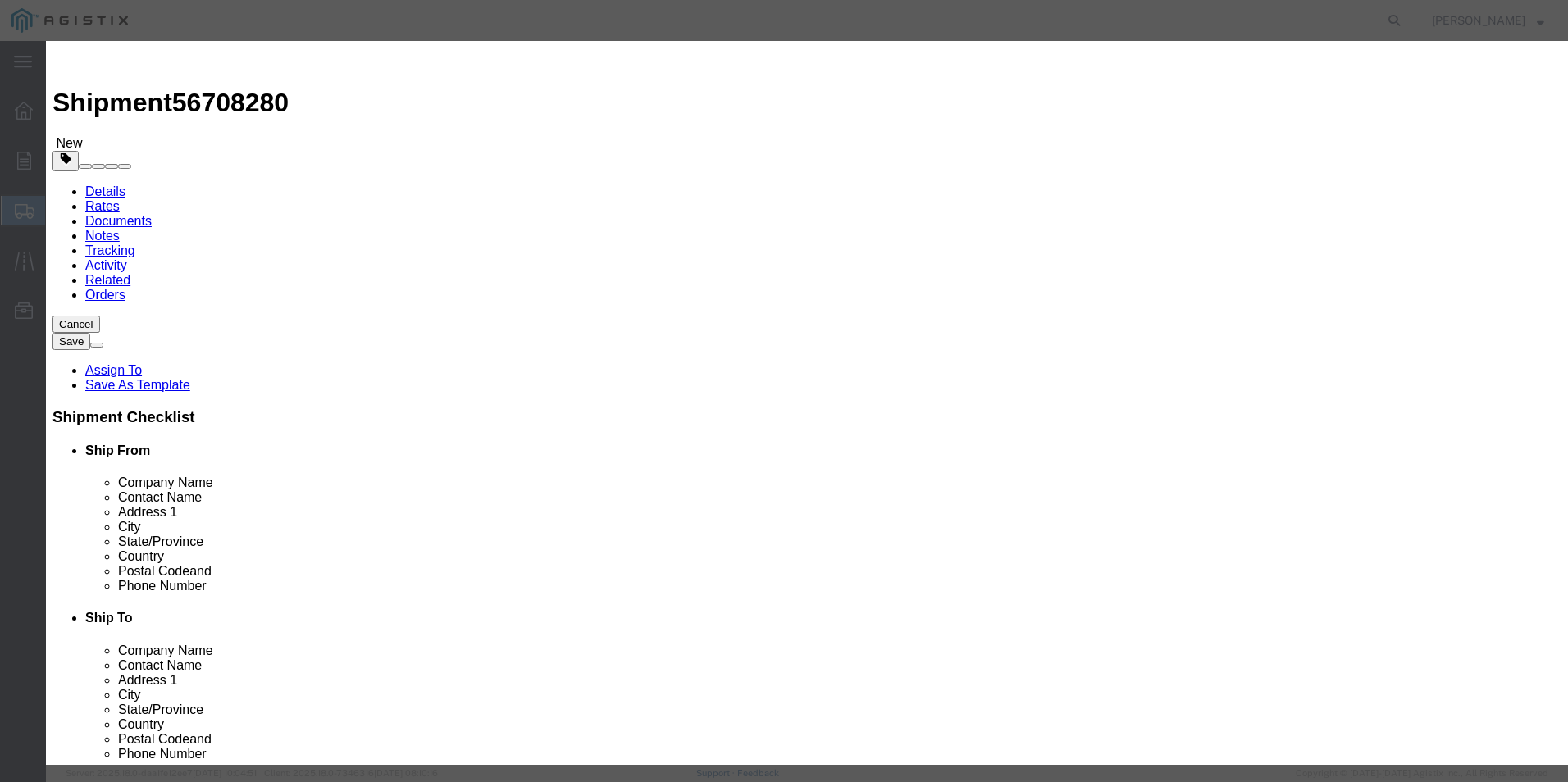
type input "2540.00"
click select "Select 50 55 60 65 70 85 92.5 100 125 175 250 300 400"
select select "65"
click select "Select 50 55 60 65 70 85 92.5 100 125 175 250 300 400"
click textarea
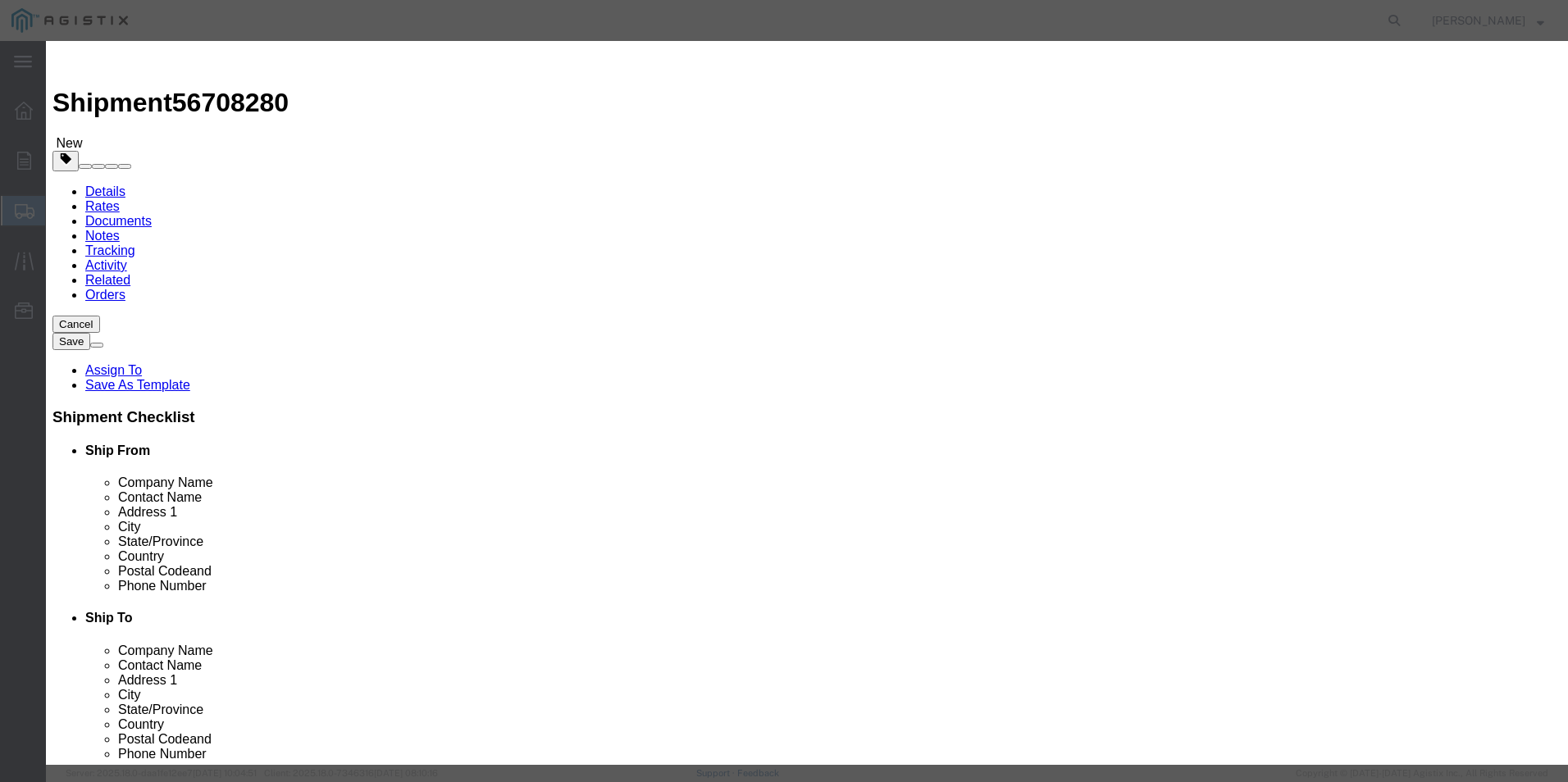
type textarea "[PERSON_NAME] VENDOR ID# 1025152"
click button "Save & Close"
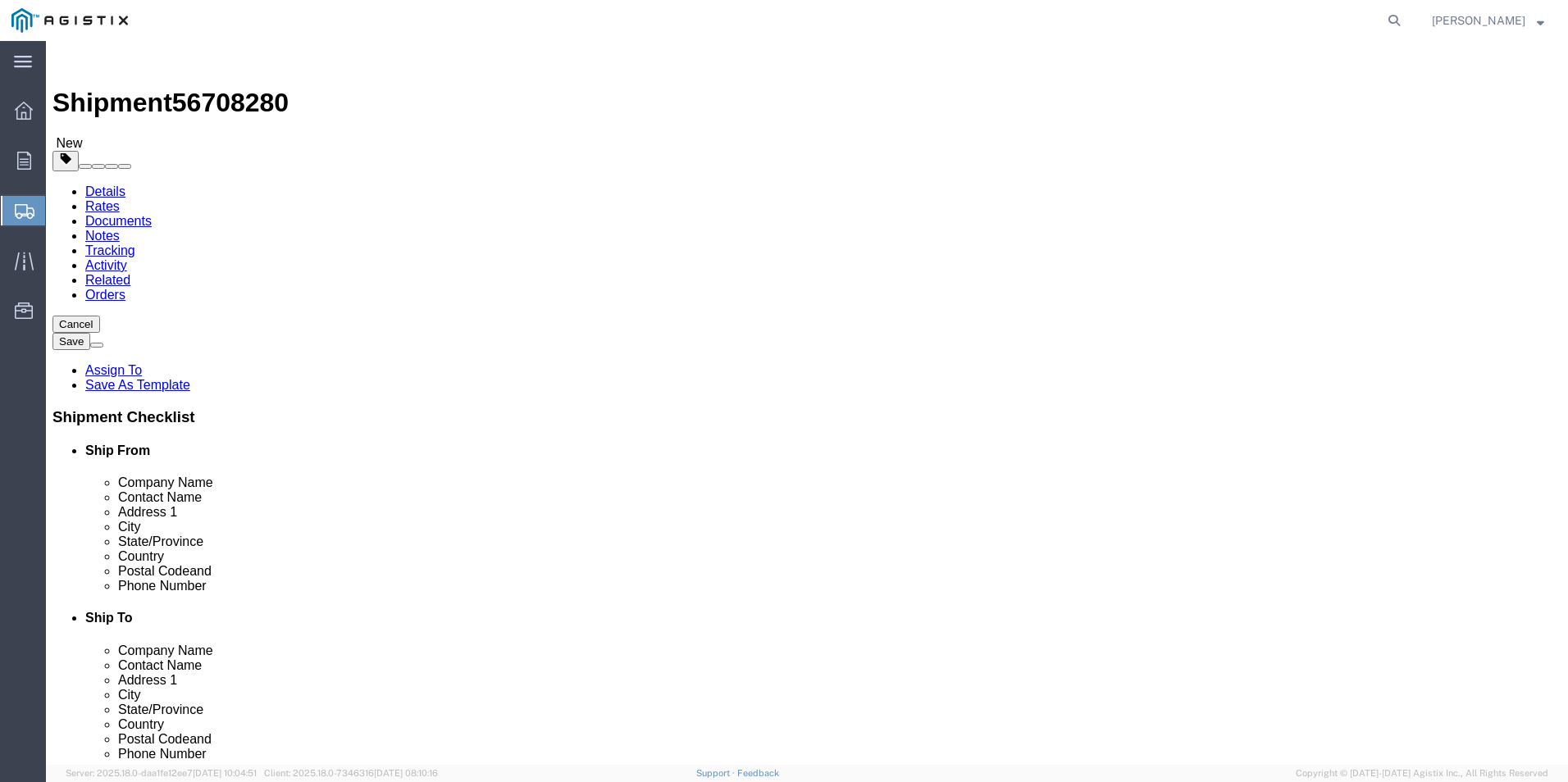
click icon
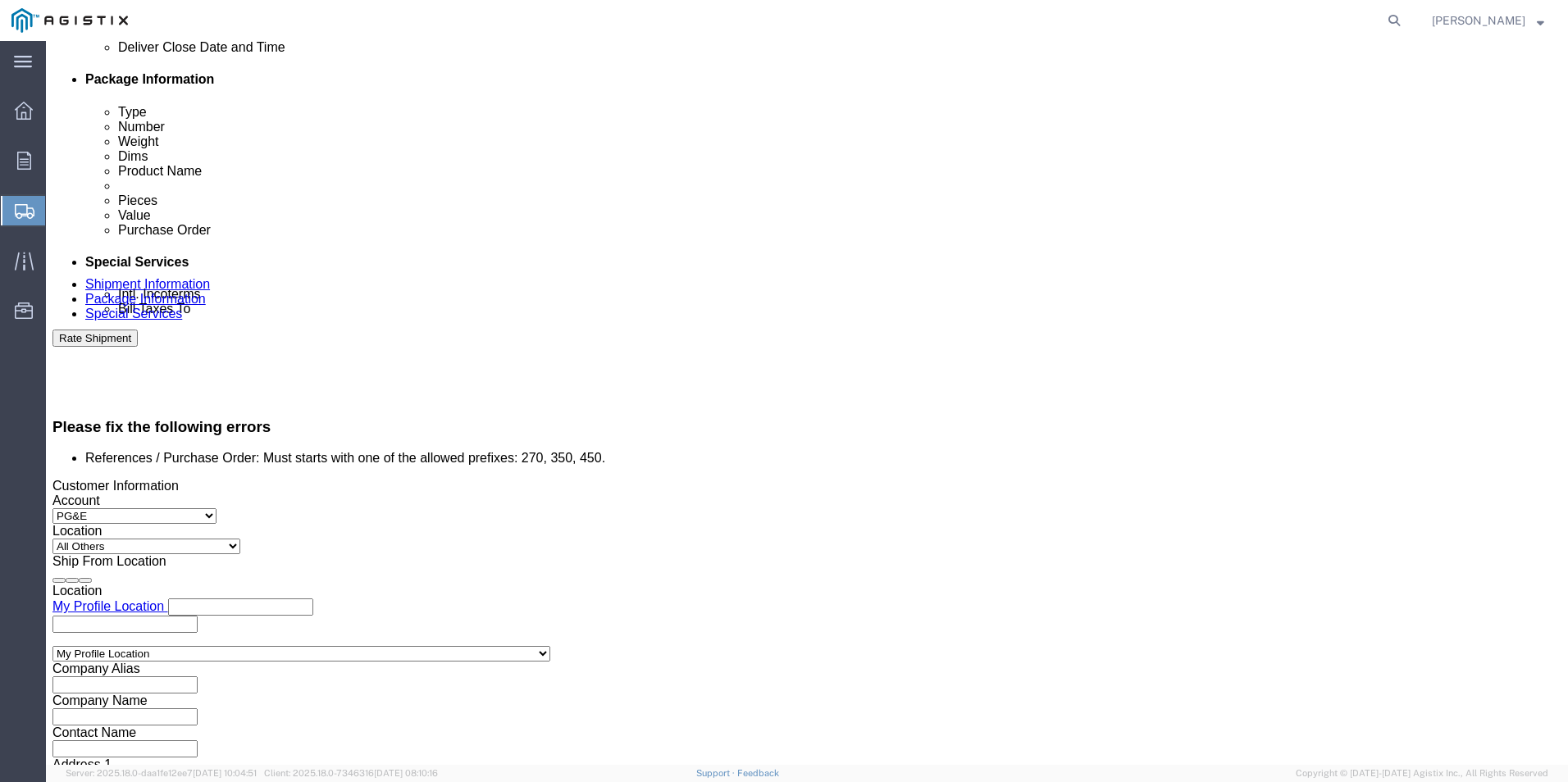
scroll to position [886, 0]
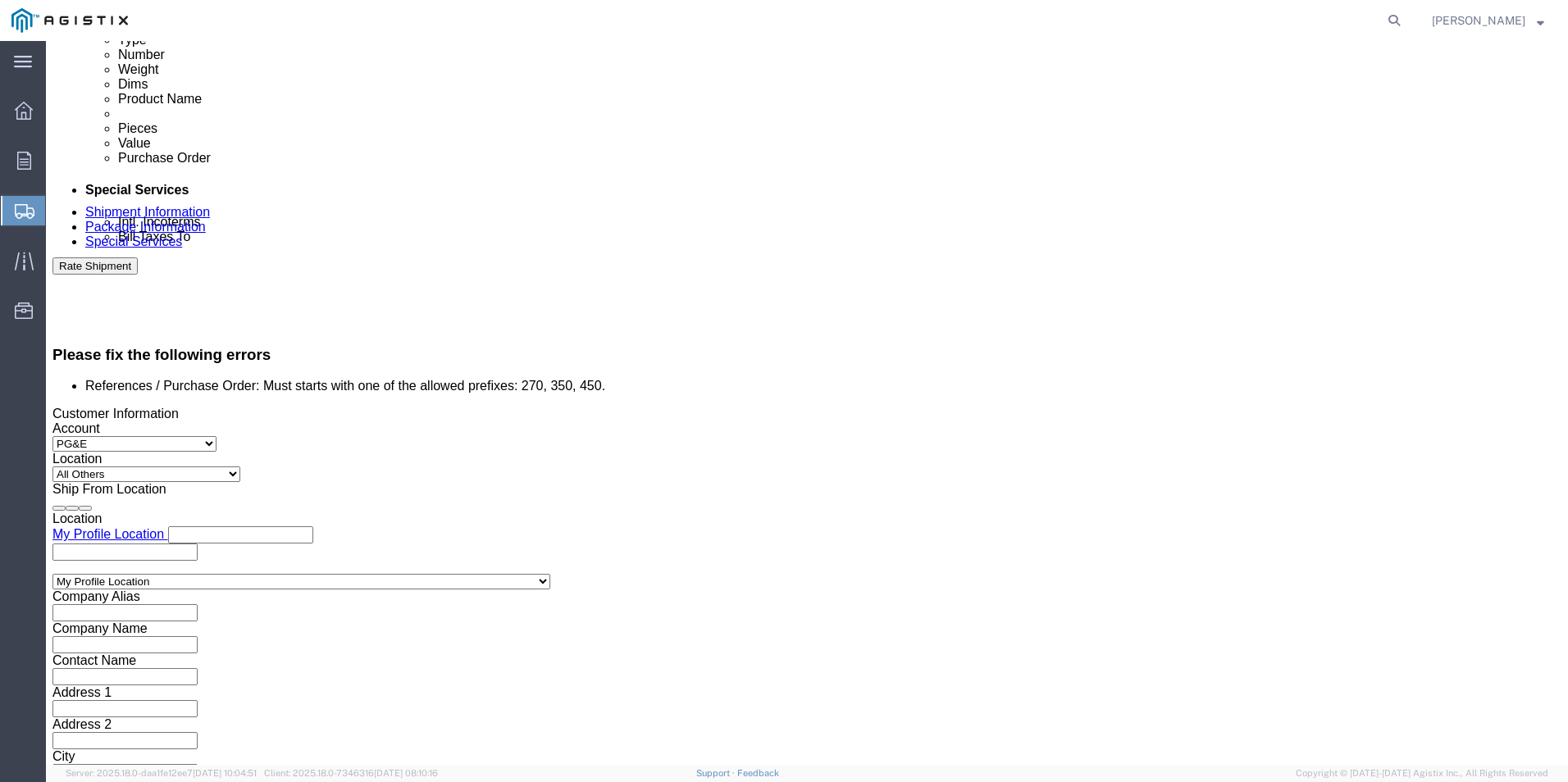
click input "4527011245"
type input "4"
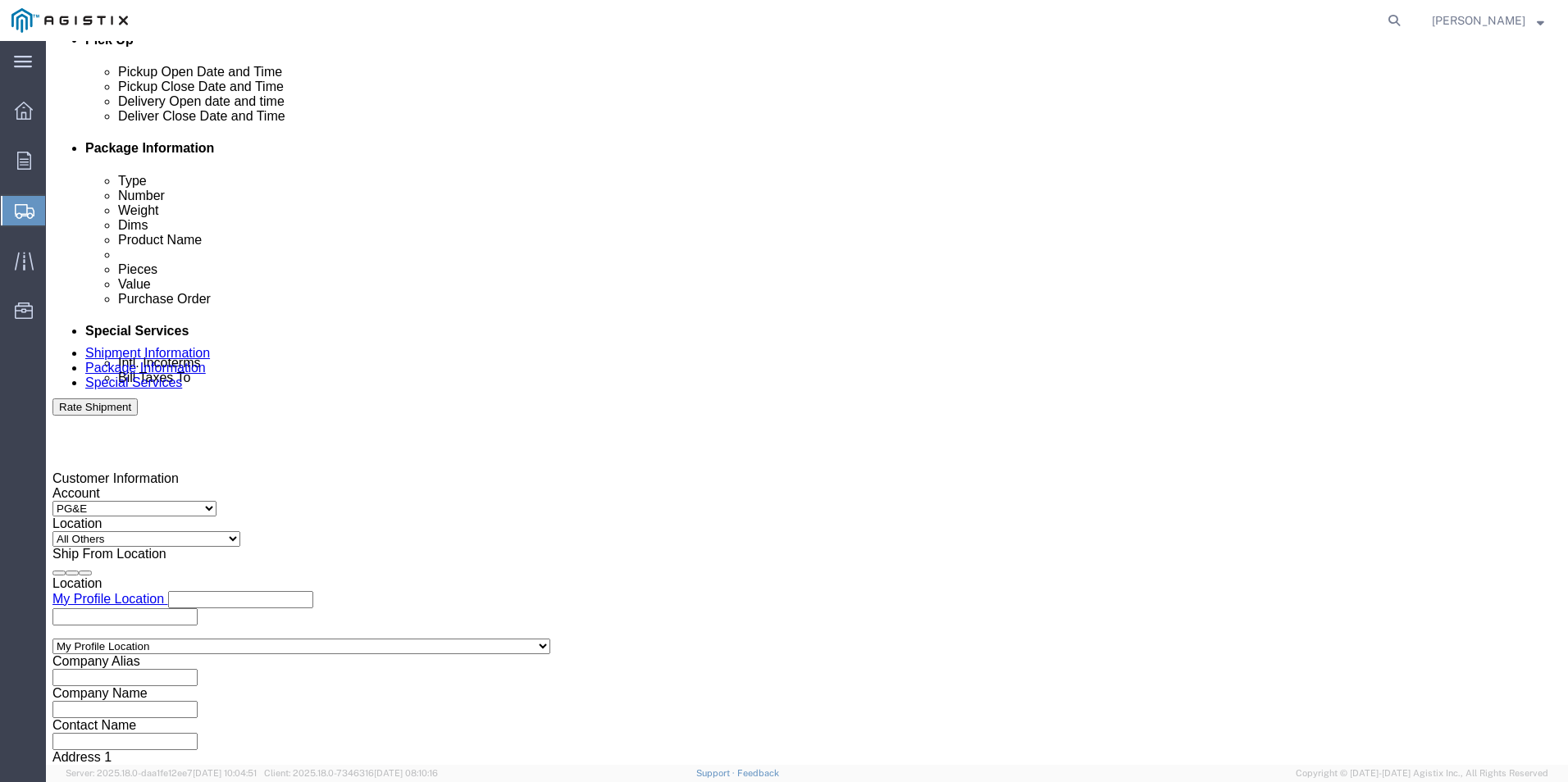
scroll to position [818, 0]
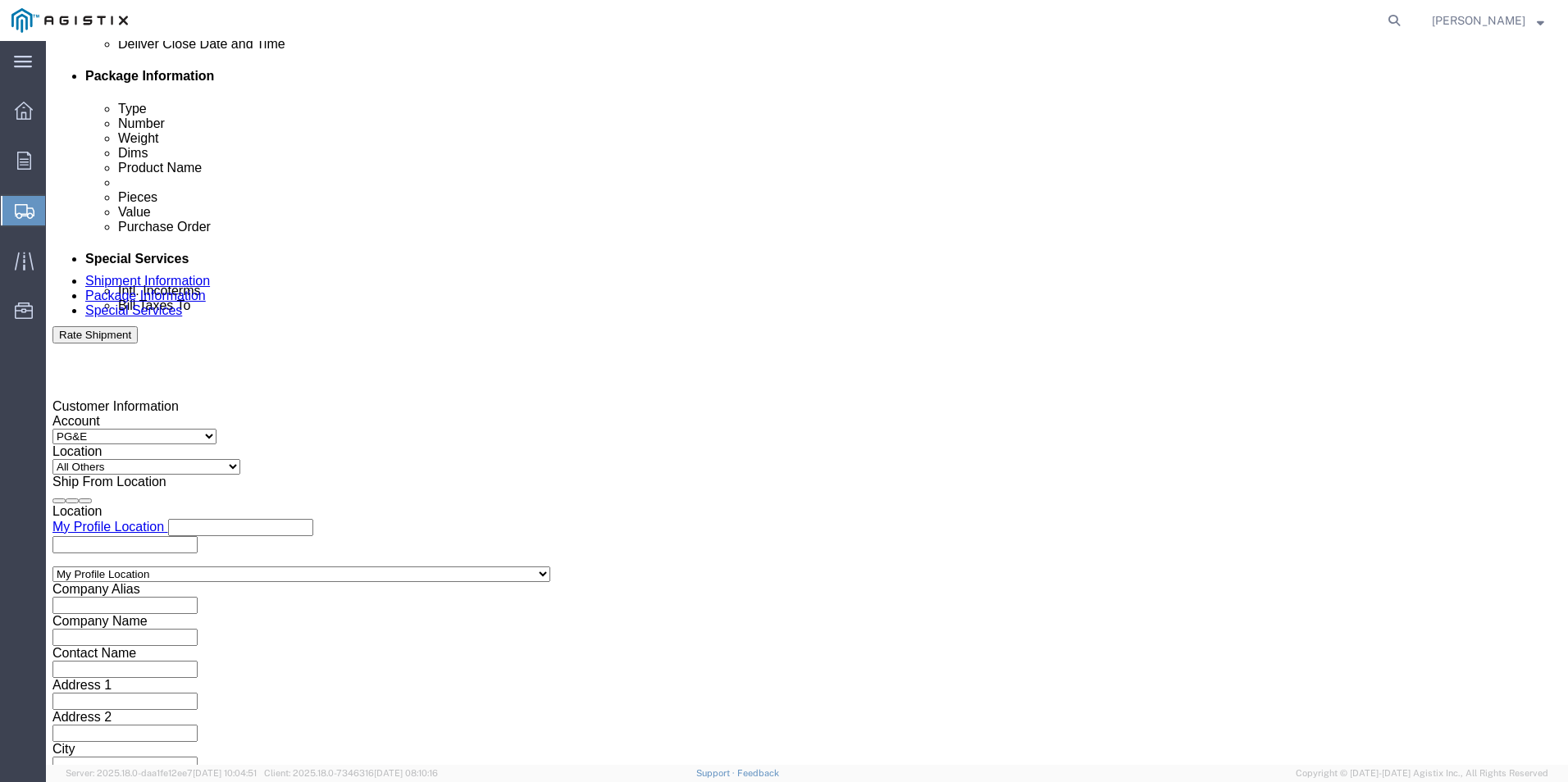
type input "2707011245"
click button "Rate Shipment"
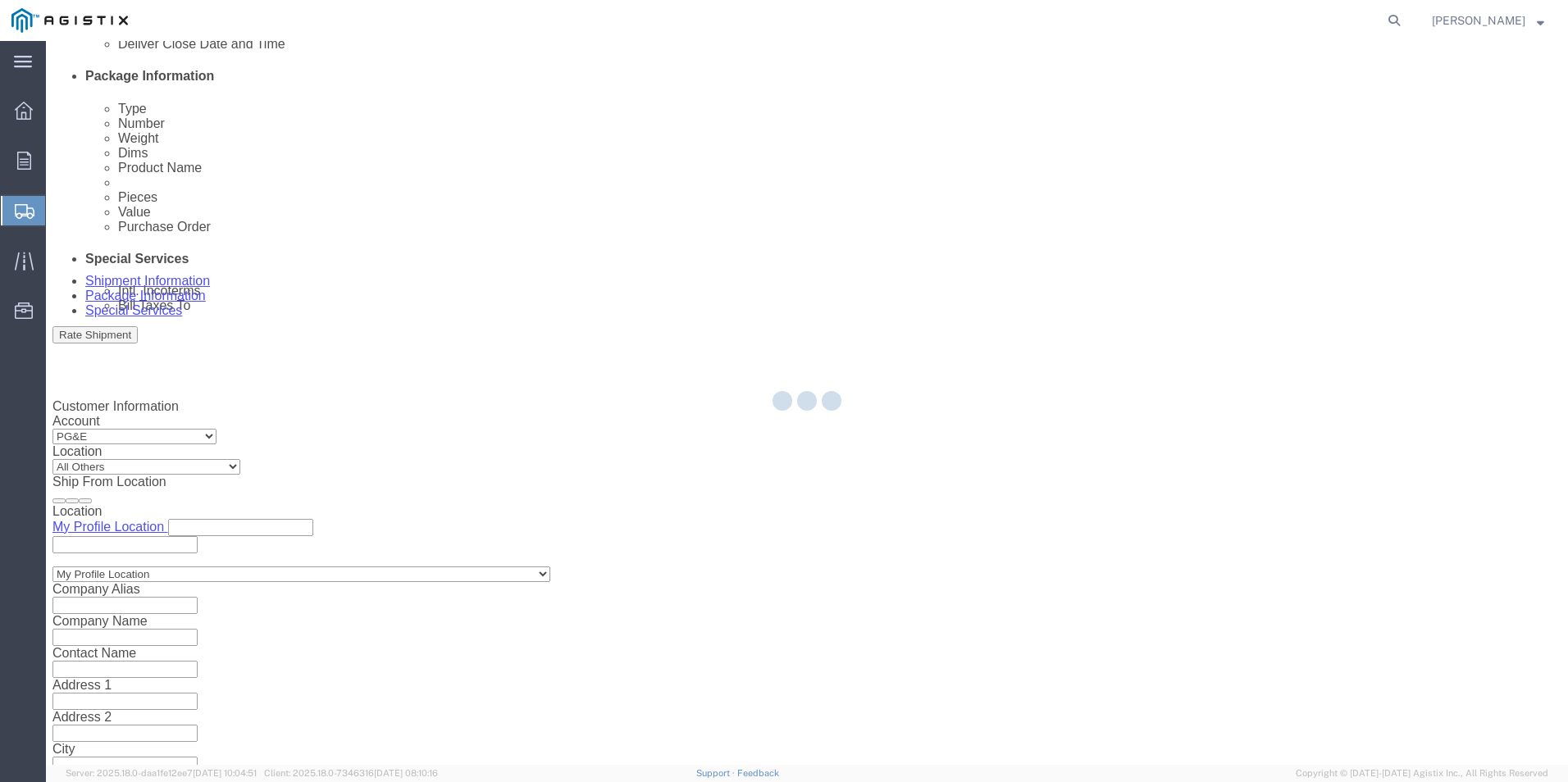
scroll to position [0, 0]
